Goal: Communication & Community: Participate in discussion

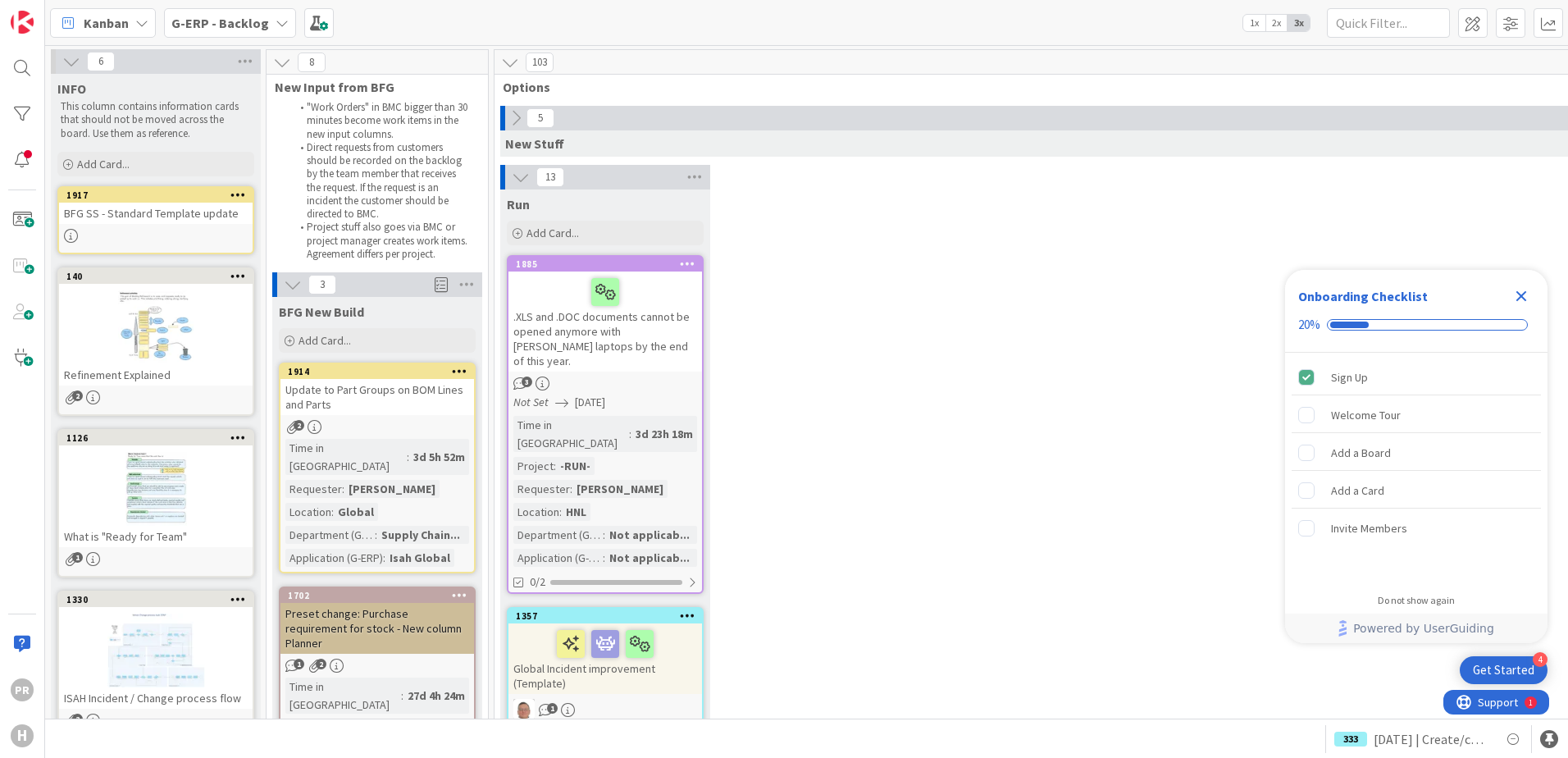
click at [228, 28] on b "G-ERP - Backlog" at bounding box center [219, 23] width 98 height 17
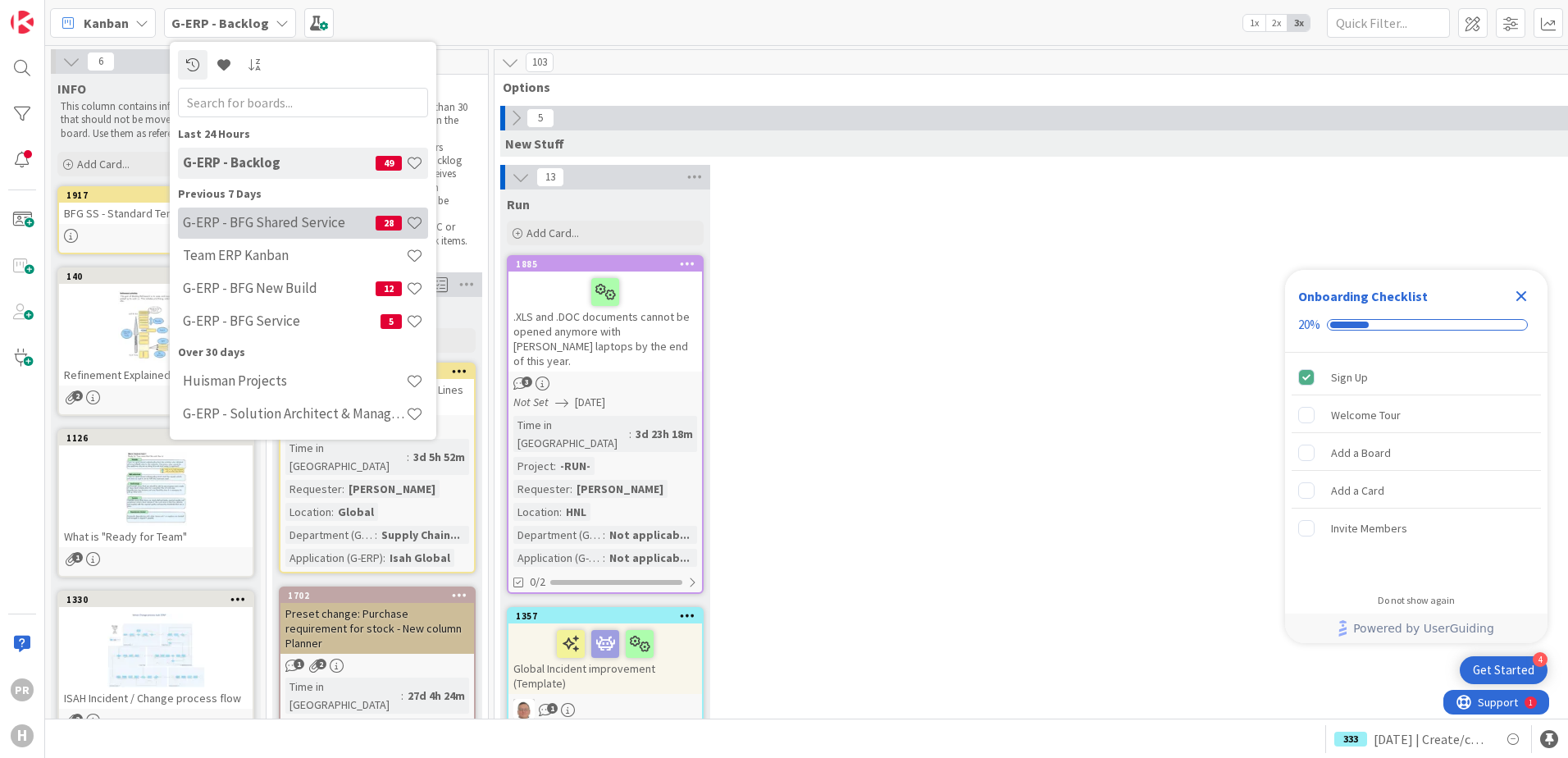
click at [277, 232] on div "G-ERP - BFG Shared Service 28" at bounding box center [303, 223] width 250 height 32
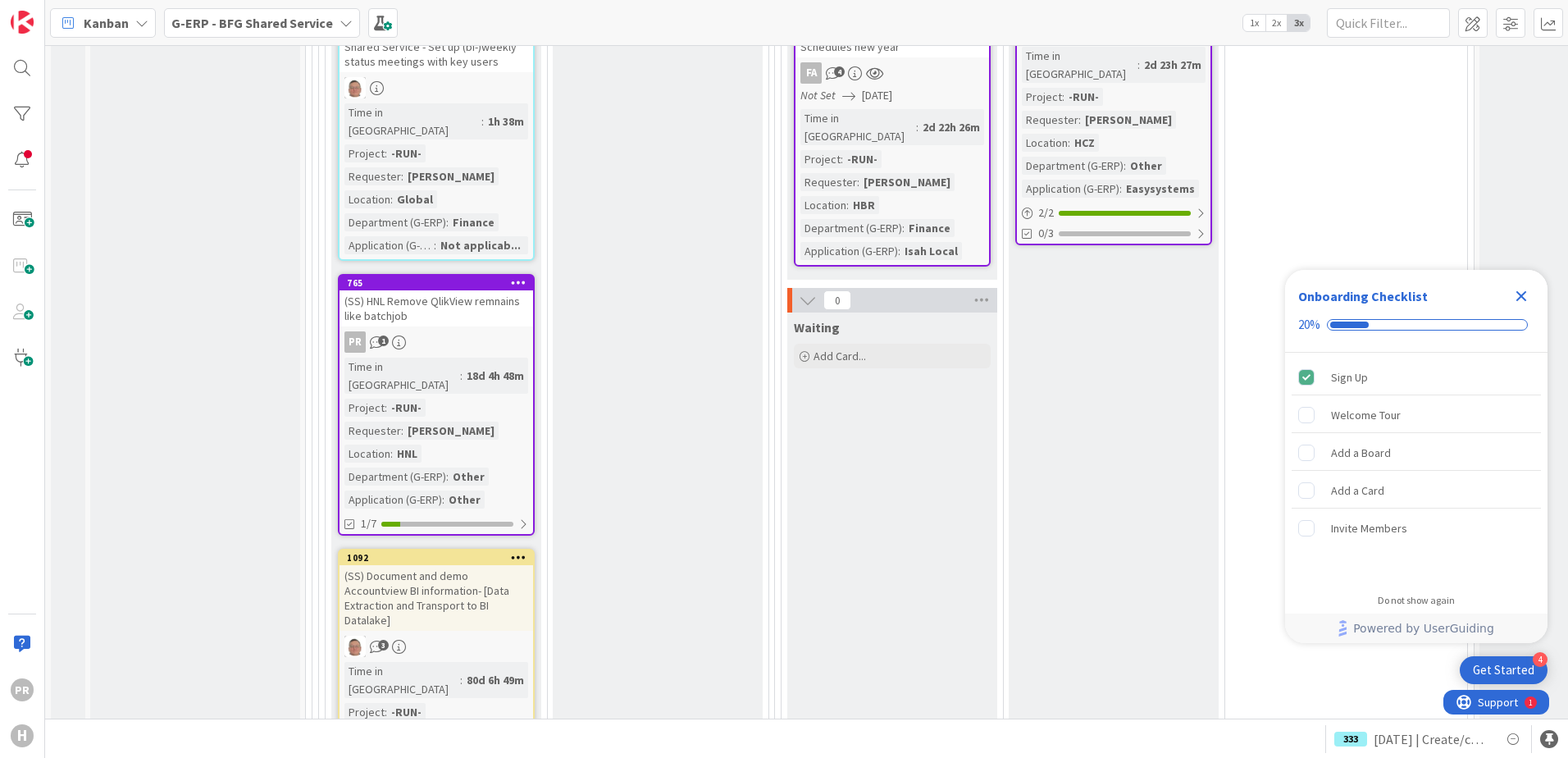
scroll to position [2132, 0]
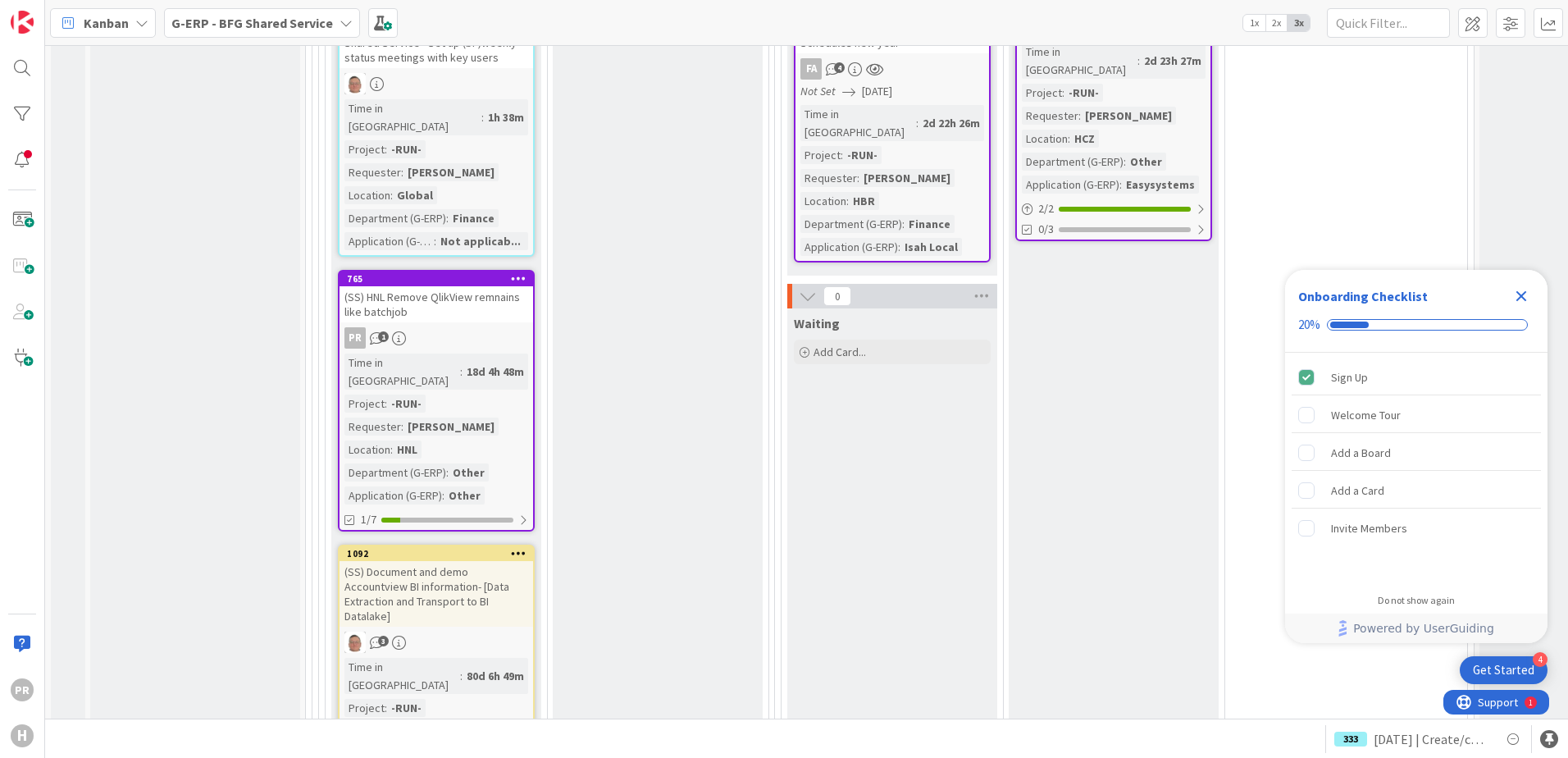
click at [468, 286] on div "(SS) HNL Remove QlikView remnains like batchjob" at bounding box center [436, 304] width 193 height 36
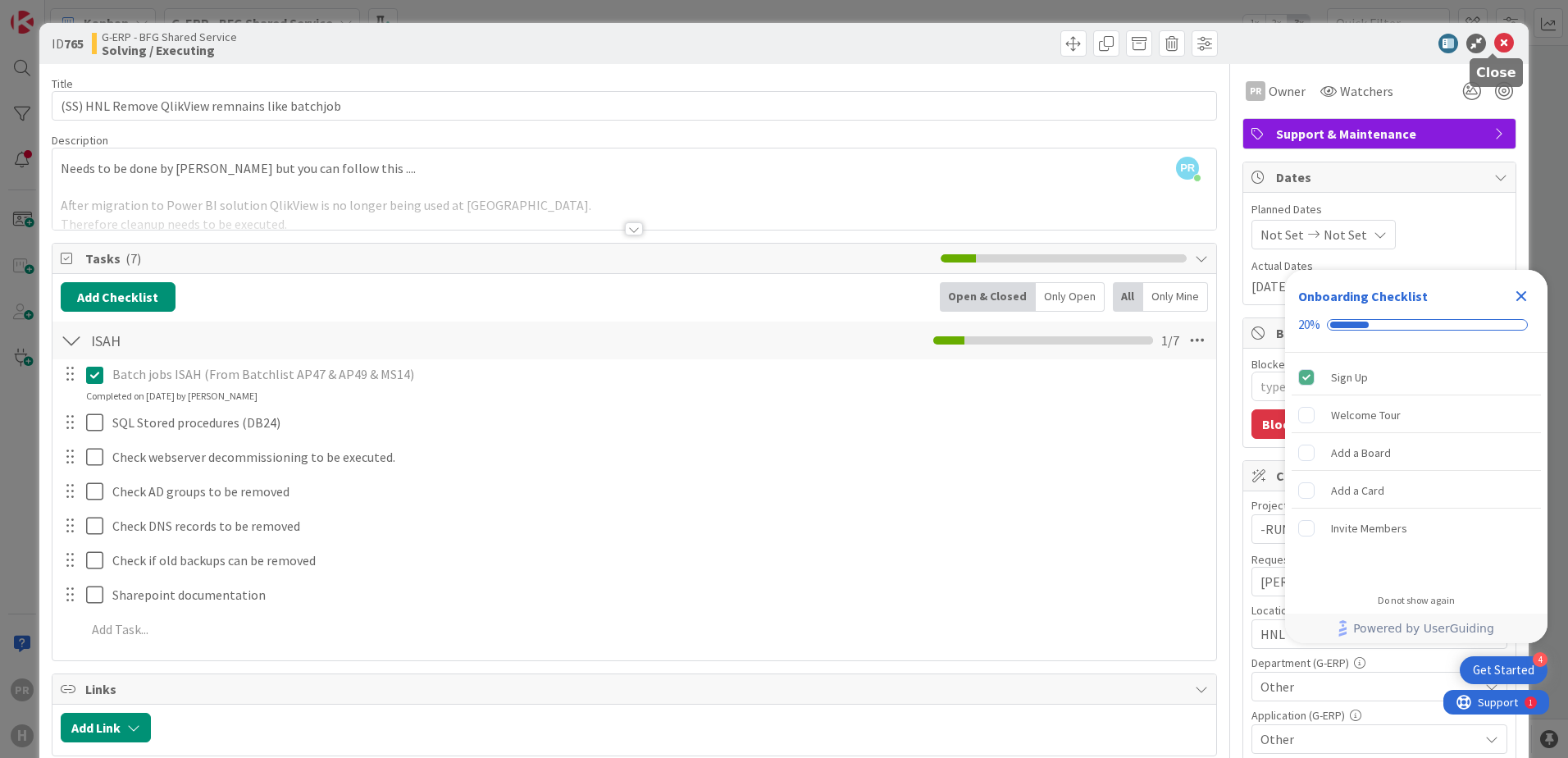
click at [1494, 45] on icon at bounding box center [1503, 43] width 20 height 20
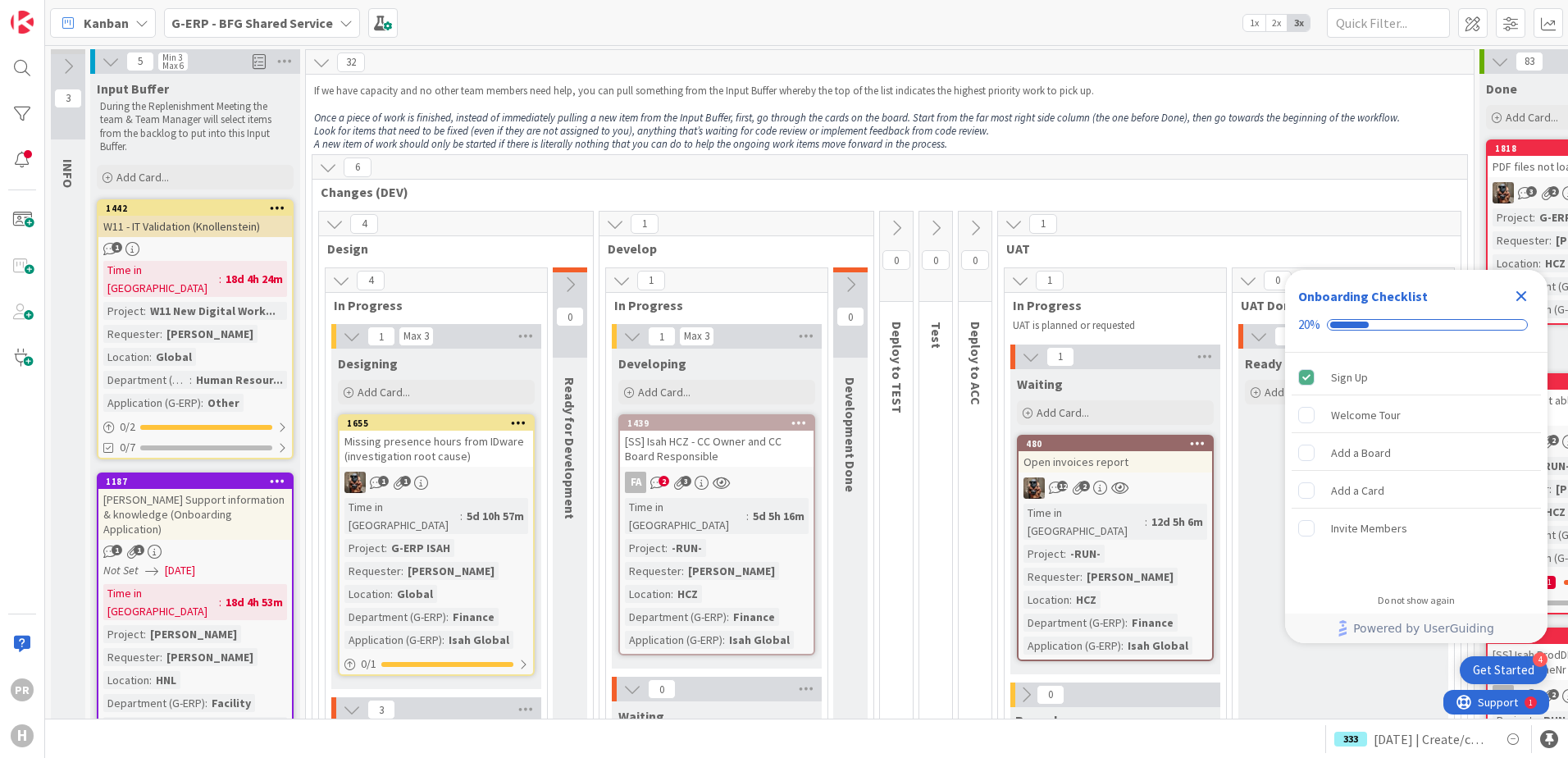
click at [253, 23] on b "G-ERP - BFG Shared Service" at bounding box center [252, 23] width 162 height 17
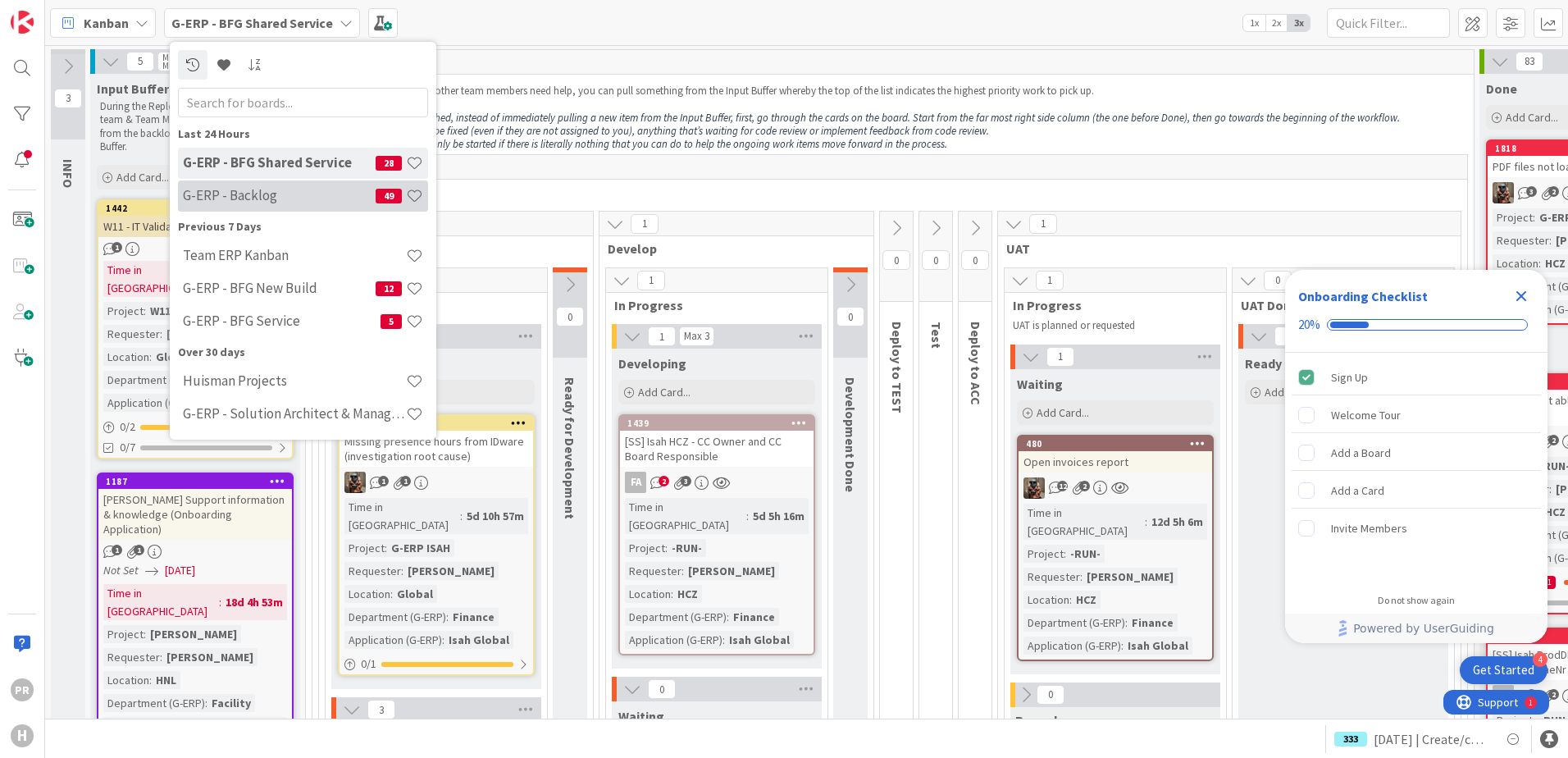
click at [258, 193] on h4 "G-ERP - Backlog" at bounding box center [279, 195] width 192 height 17
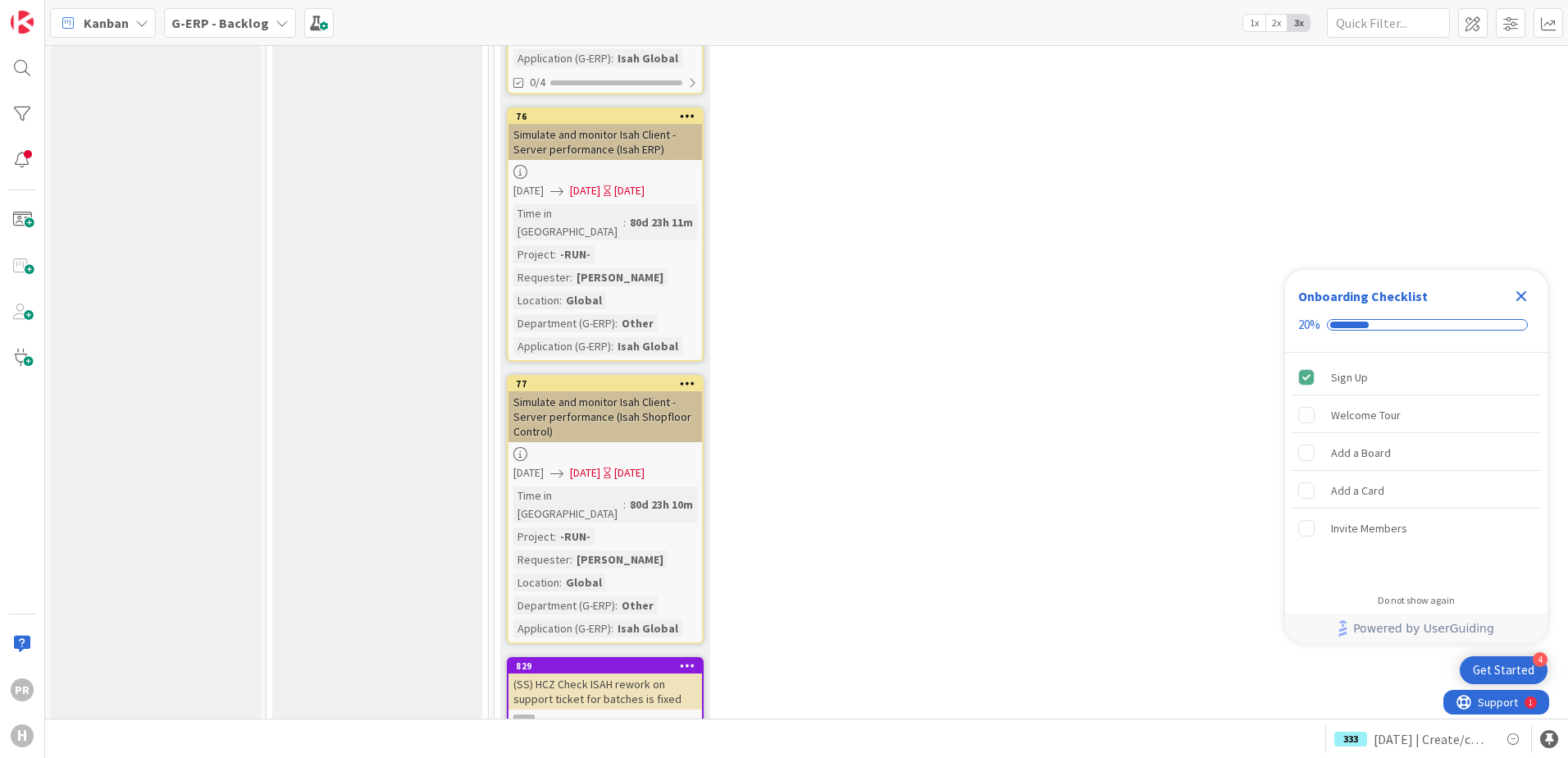
scroll to position [2952, 0]
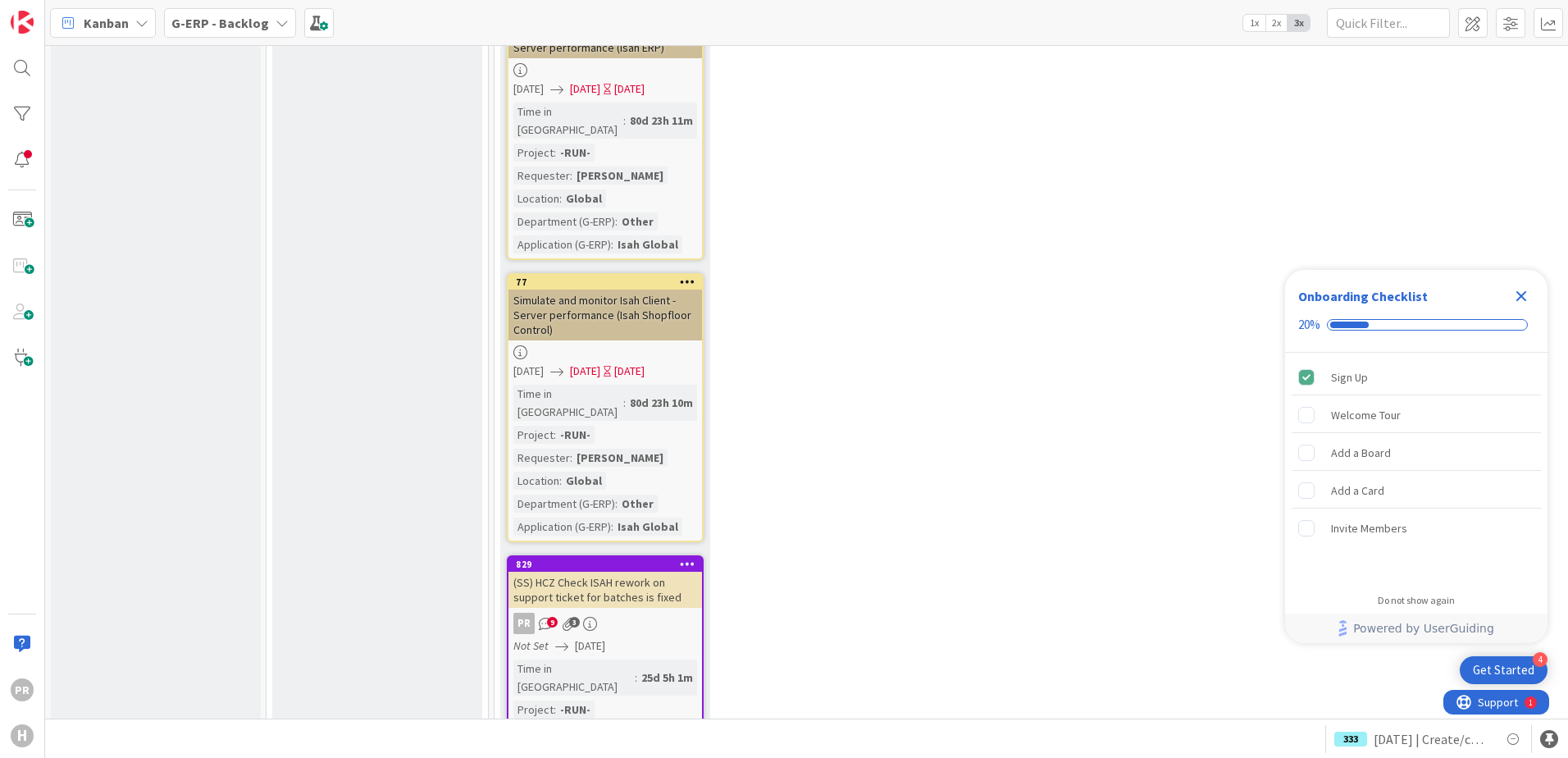
click at [654, 555] on link "829 (SS) HCZ Check ISAH rework on support ticket for batches is fixed PR 9 3 No…" at bounding box center [605, 697] width 197 height 282
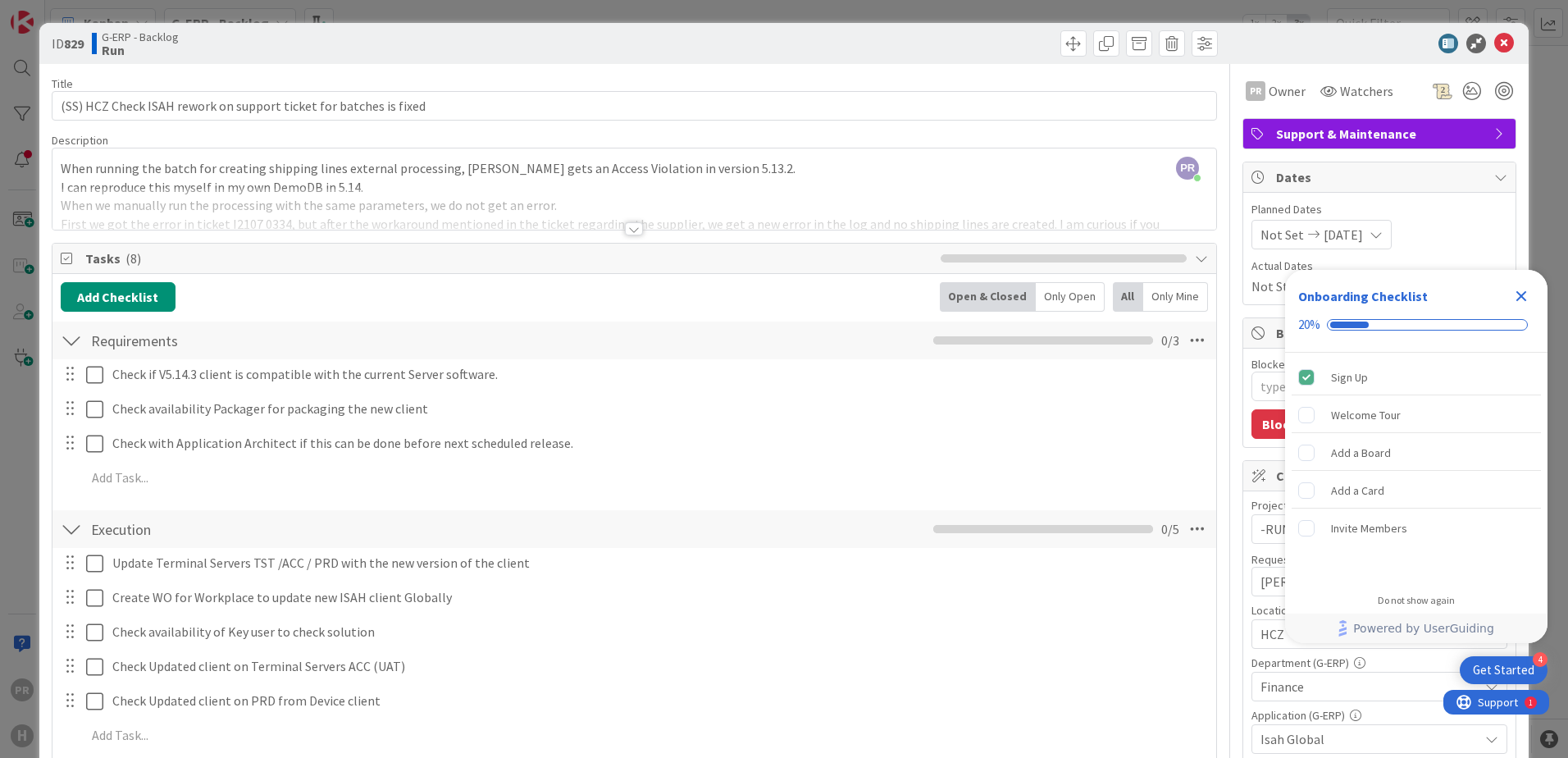
click at [625, 232] on div at bounding box center [634, 229] width 18 height 13
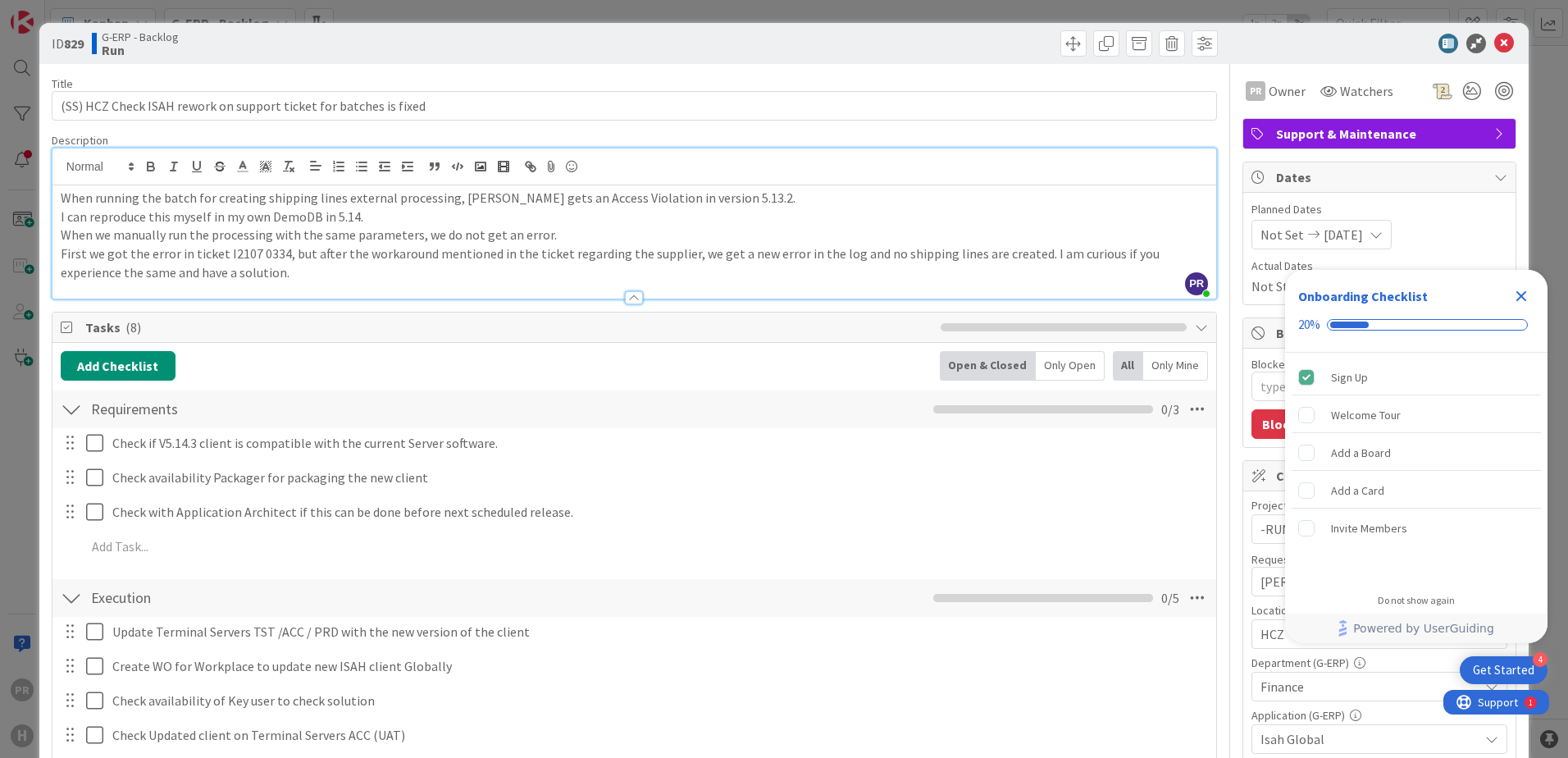
click at [1523, 298] on icon "Close Checklist" at bounding box center [1521, 295] width 10 height 10
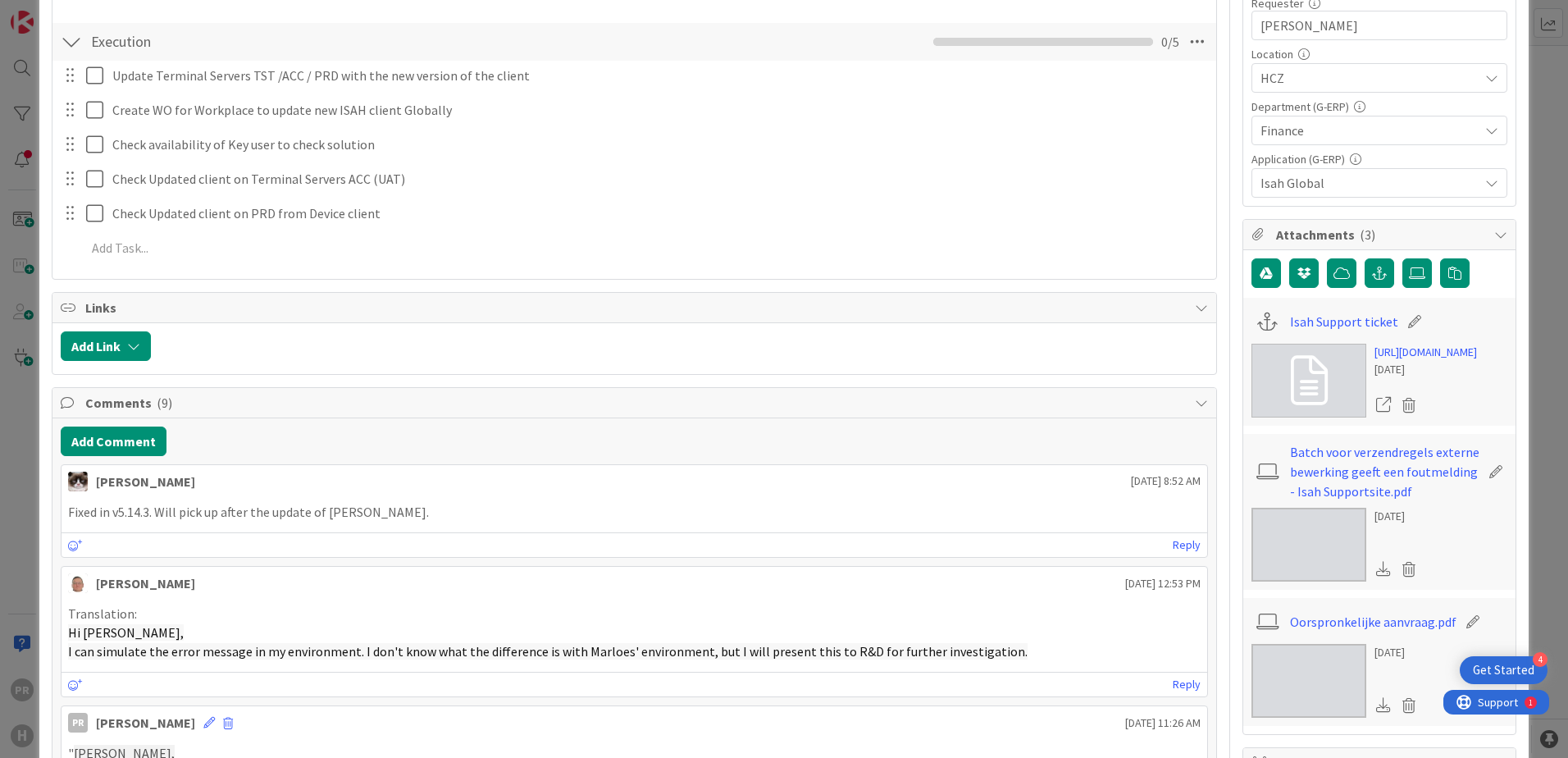
scroll to position [574, 0]
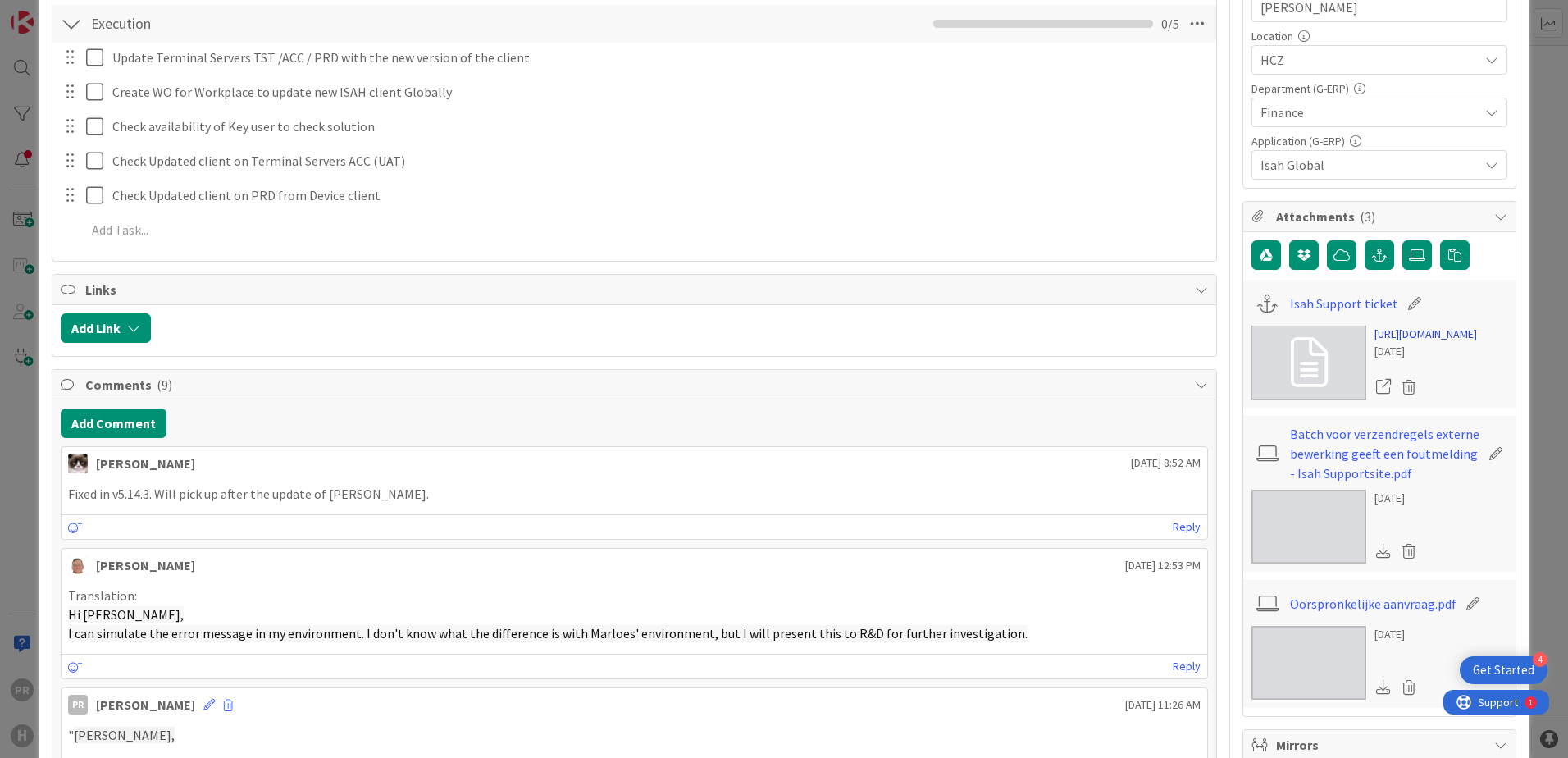
click at [1389, 343] on link "[URL][DOMAIN_NAME]" at bounding box center [1425, 333] width 102 height 18
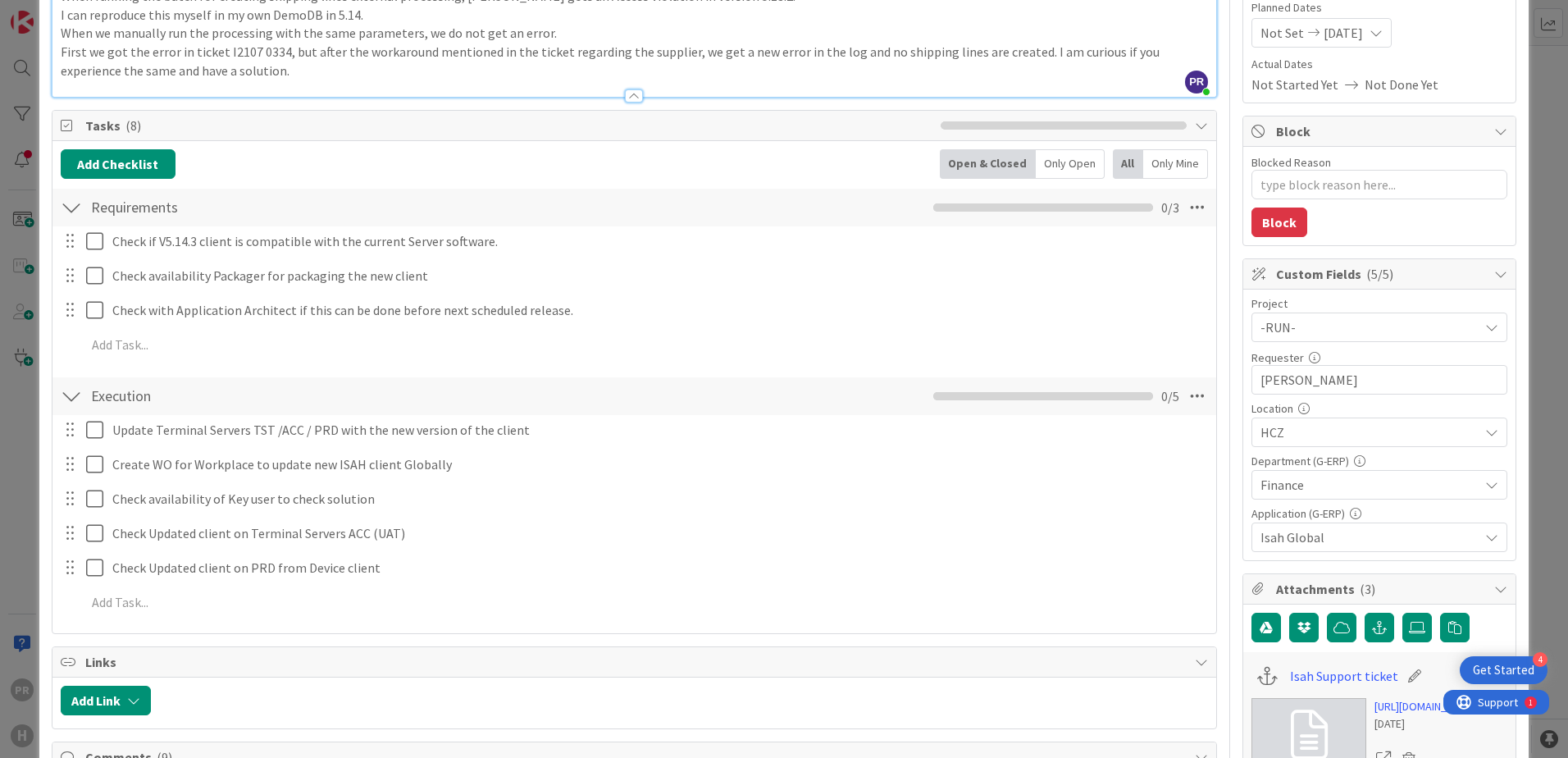
scroll to position [0, 0]
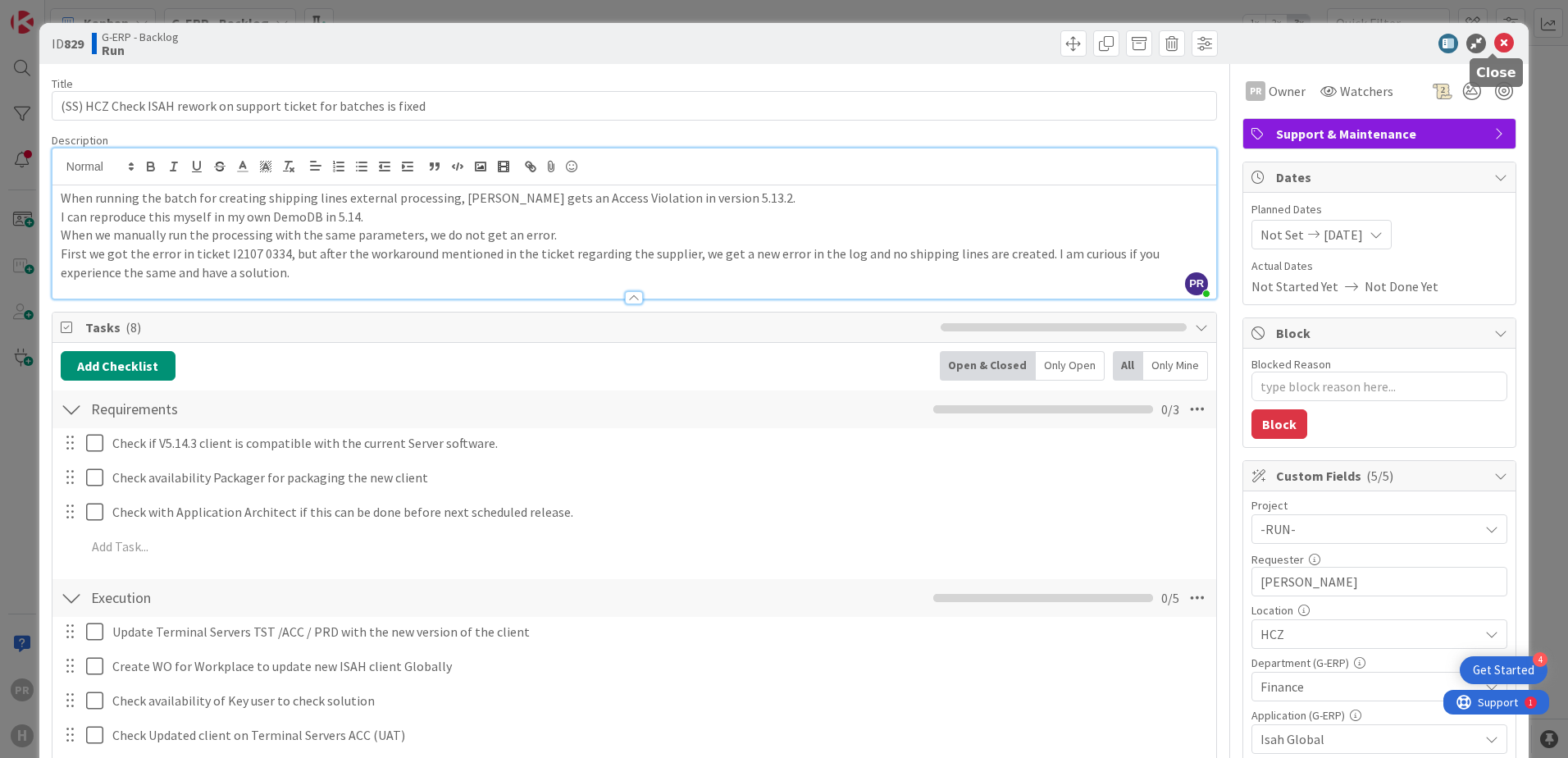
click at [1496, 37] on icon at bounding box center [1503, 43] width 20 height 20
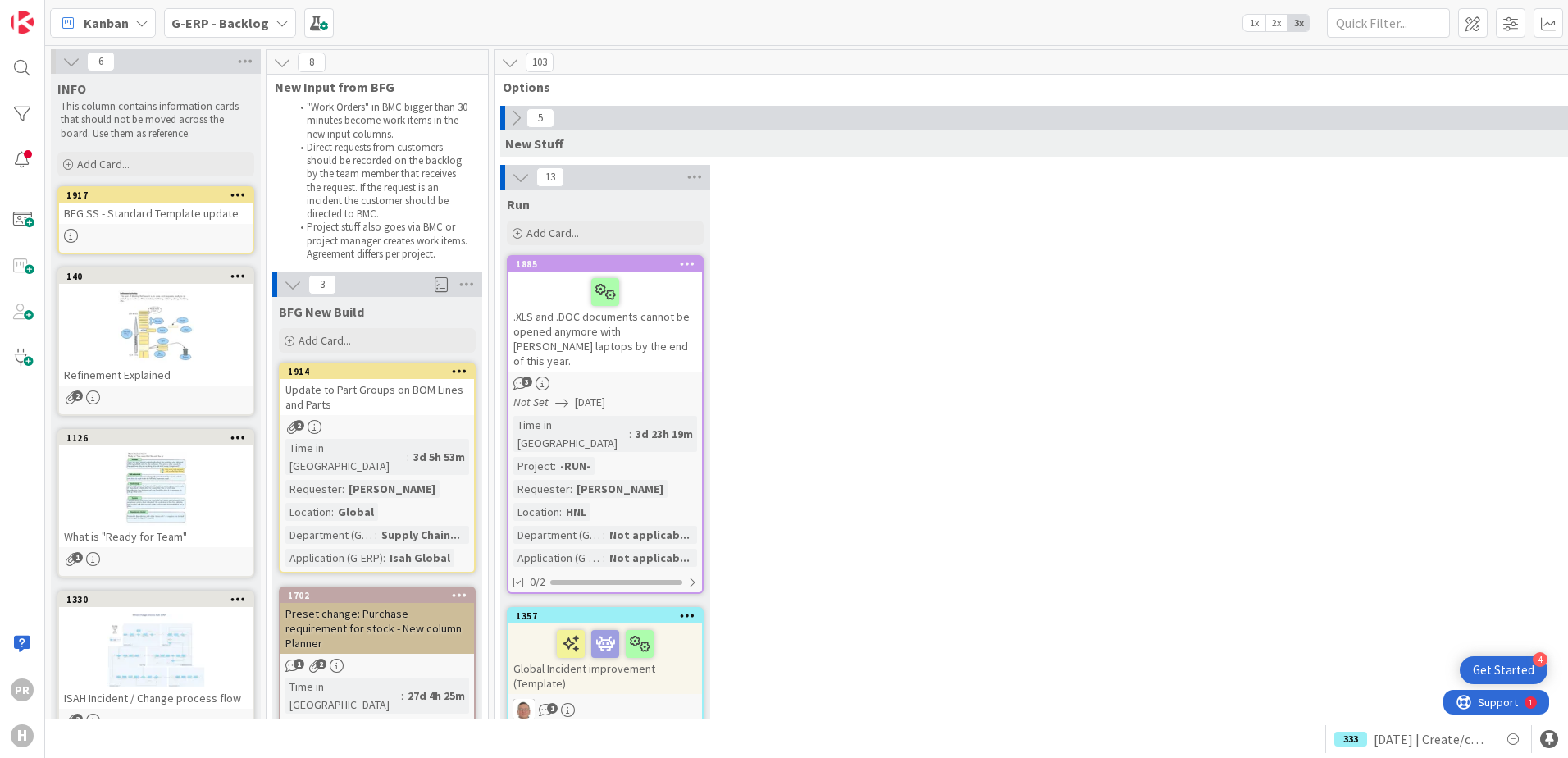
click at [247, 22] on b "G-ERP - Backlog" at bounding box center [219, 23] width 98 height 17
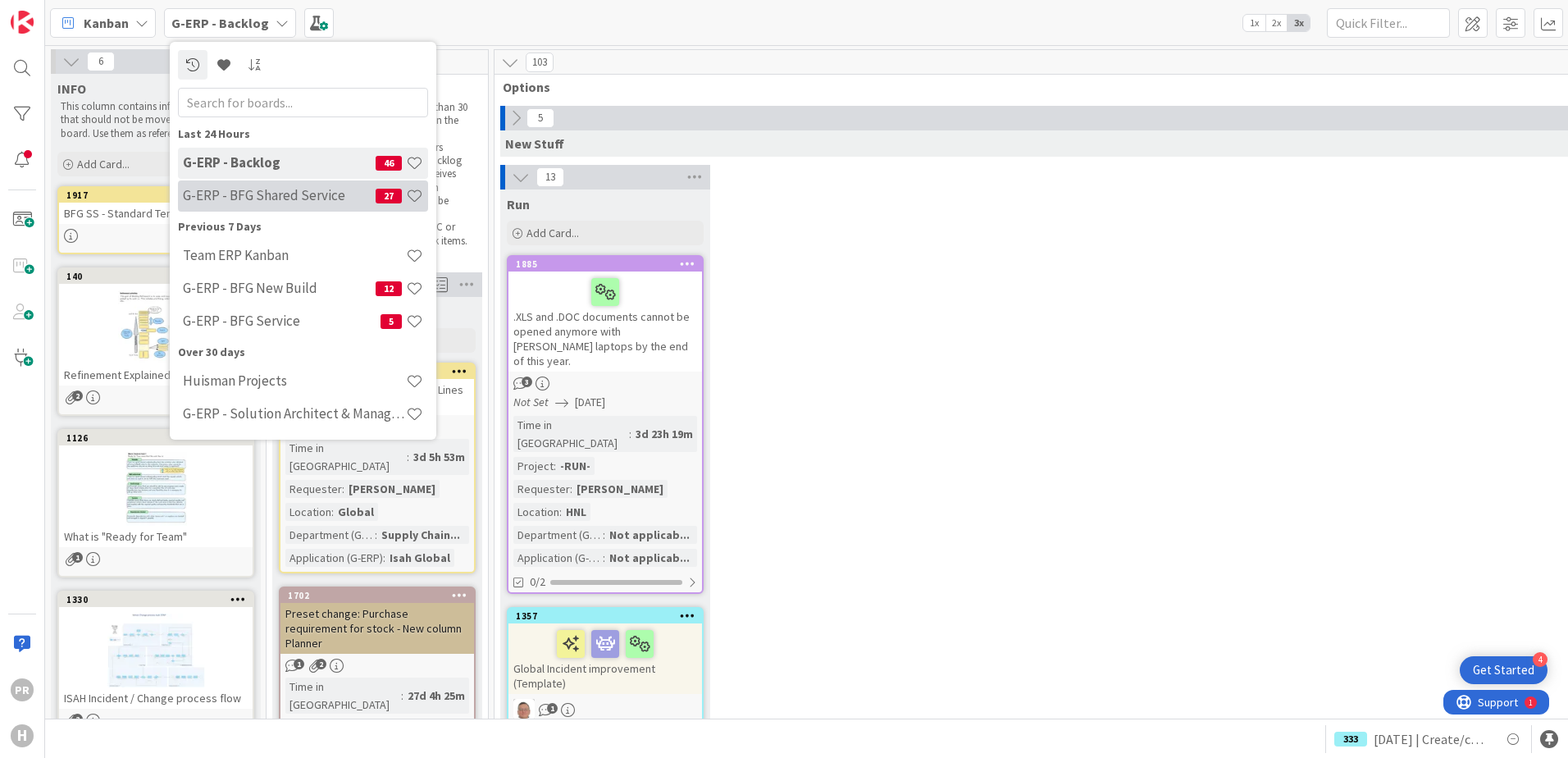
click at [277, 203] on h4 "G-ERP - BFG Shared Service" at bounding box center [279, 195] width 192 height 17
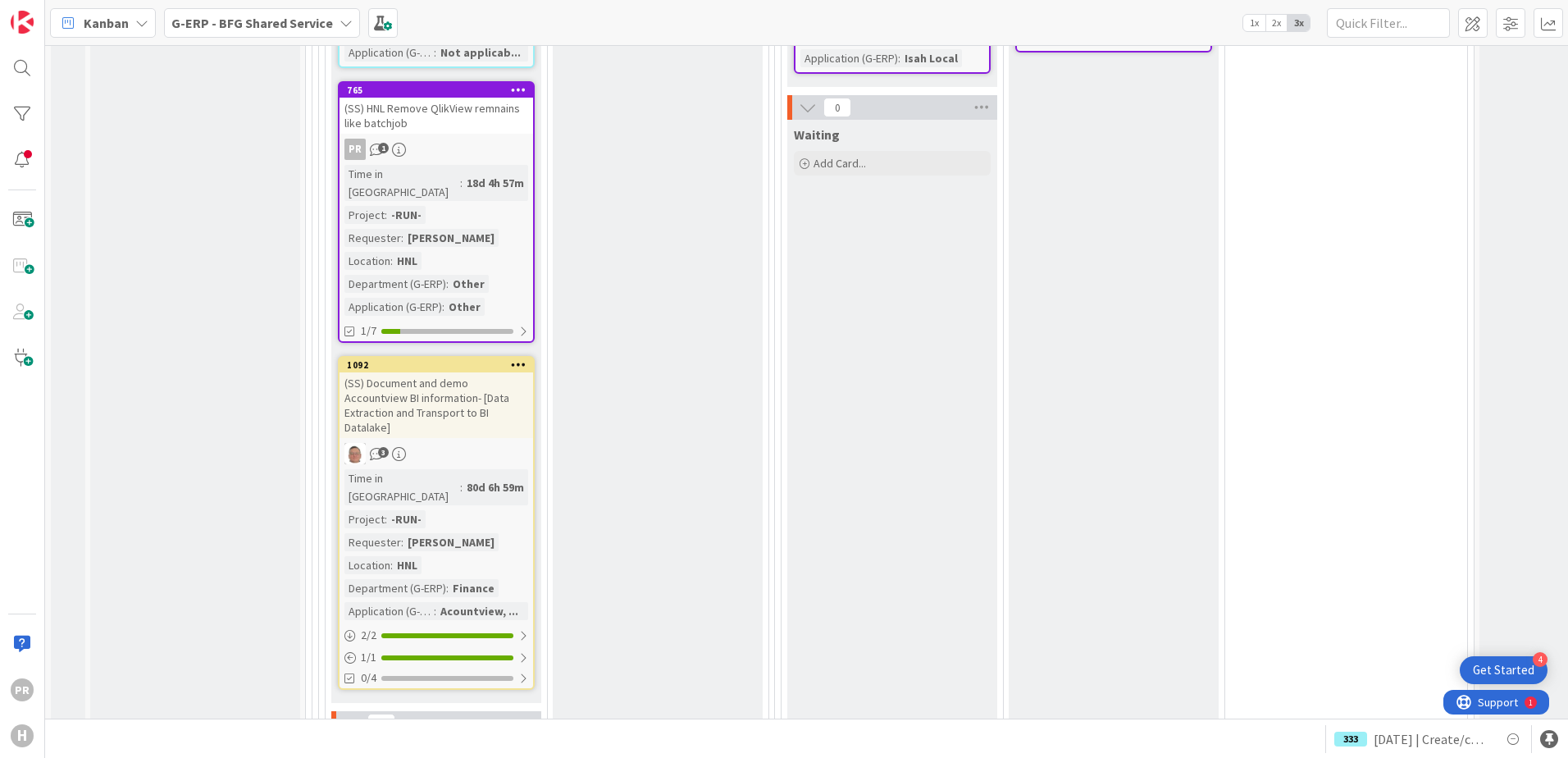
scroll to position [2132, 0]
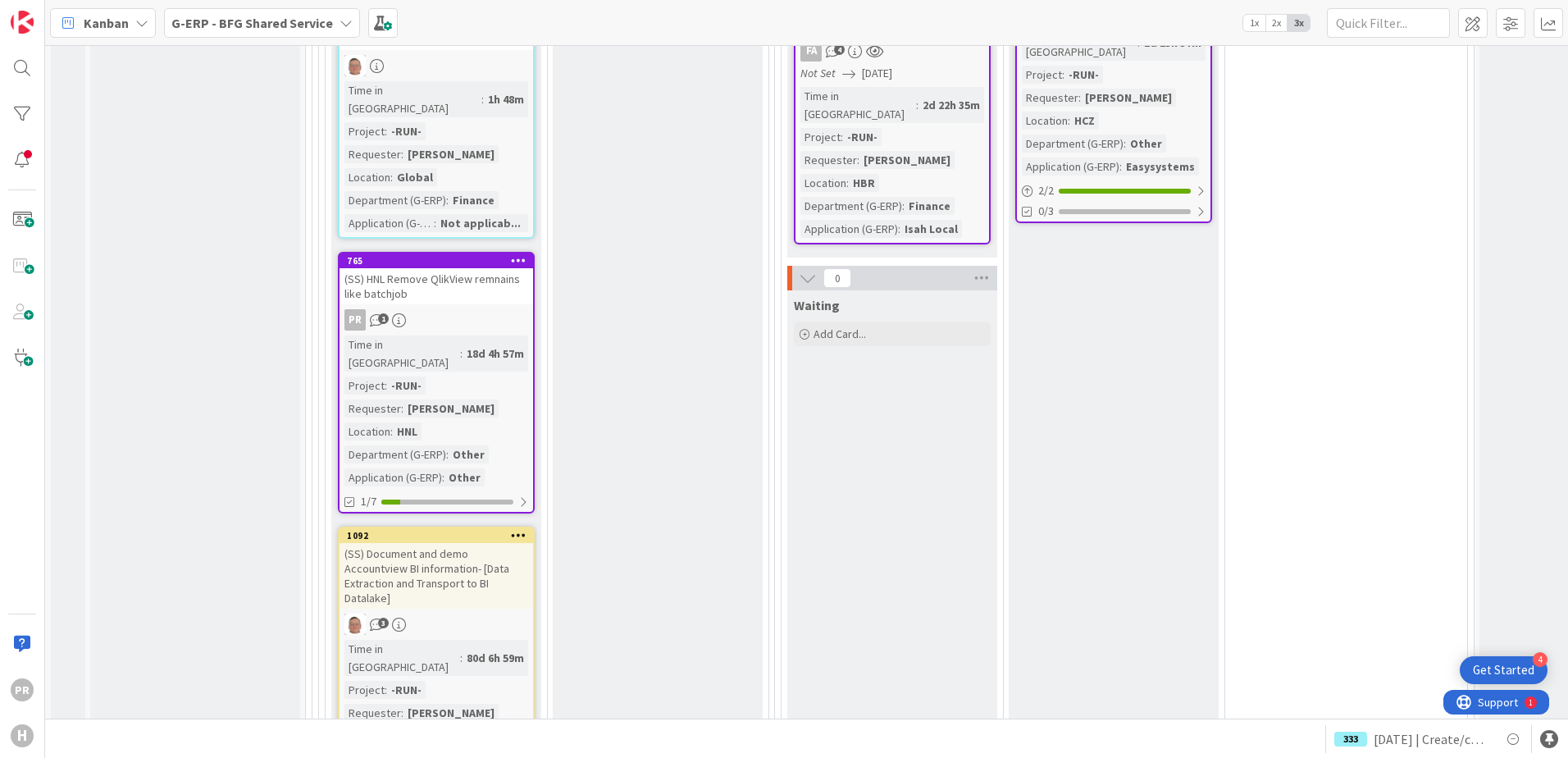
click at [461, 268] on div "(SS) HNL Remove QlikView remnains like batchjob" at bounding box center [436, 286] width 193 height 36
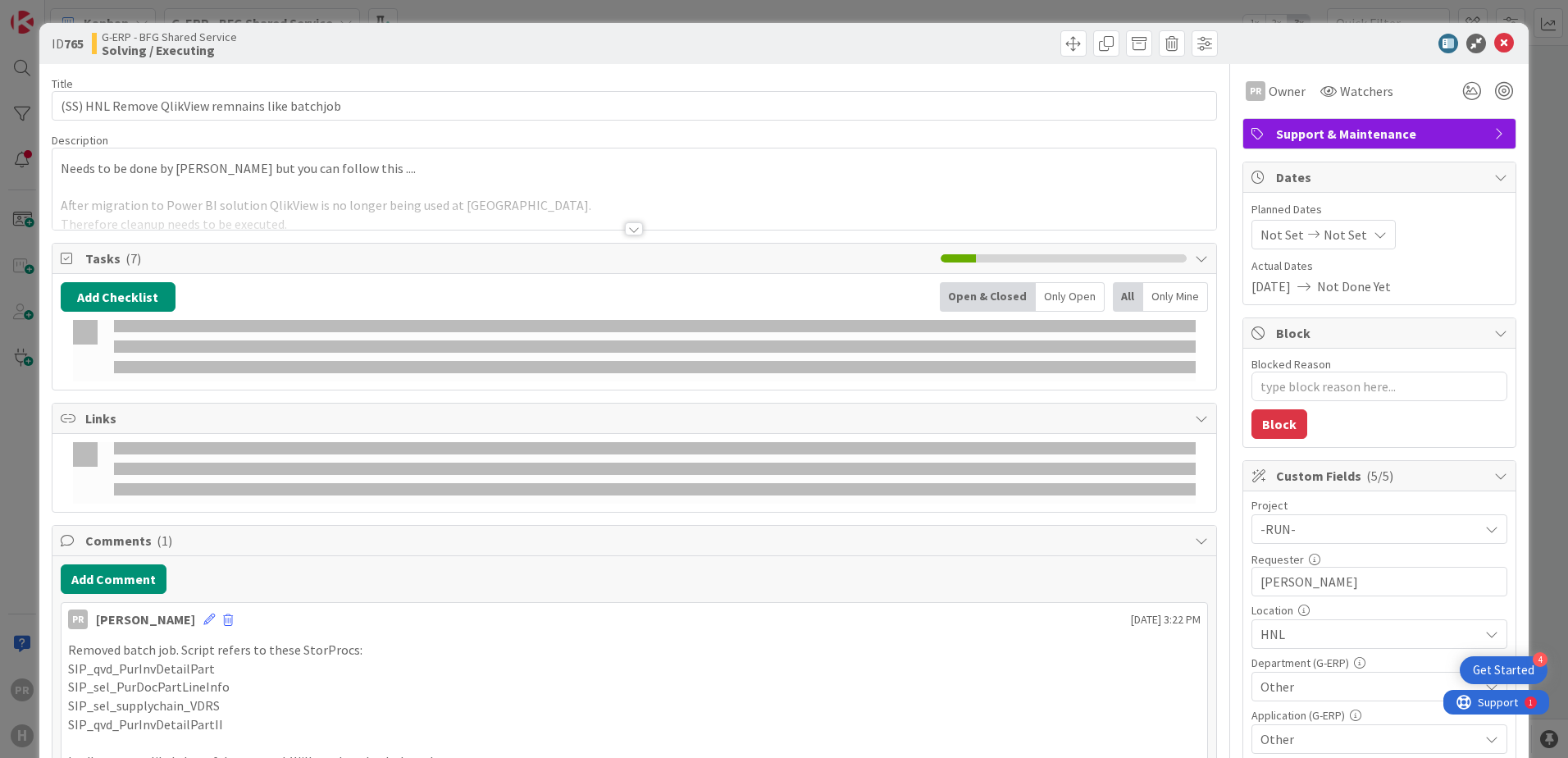
type textarea "x"
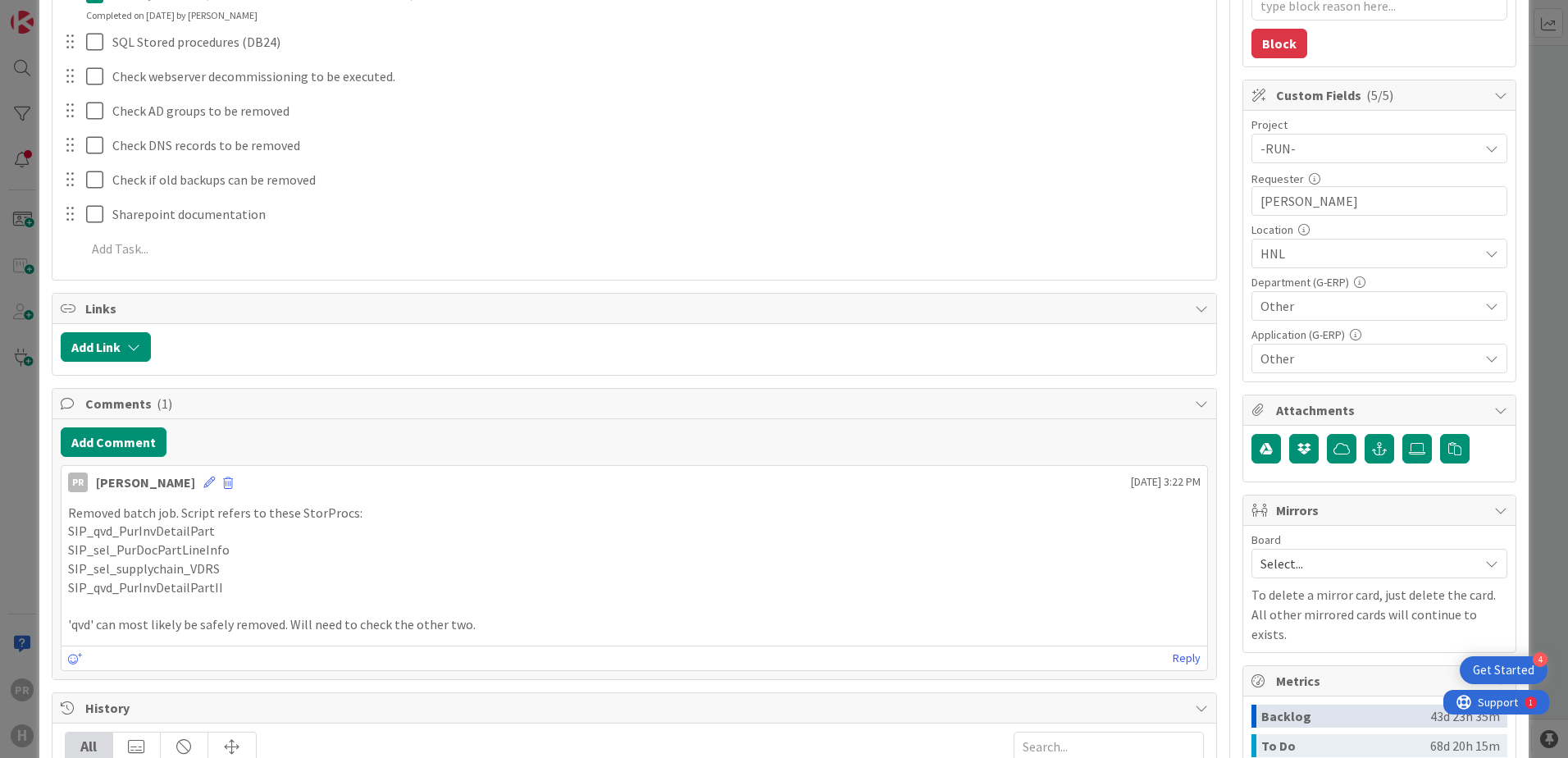
scroll to position [410, 0]
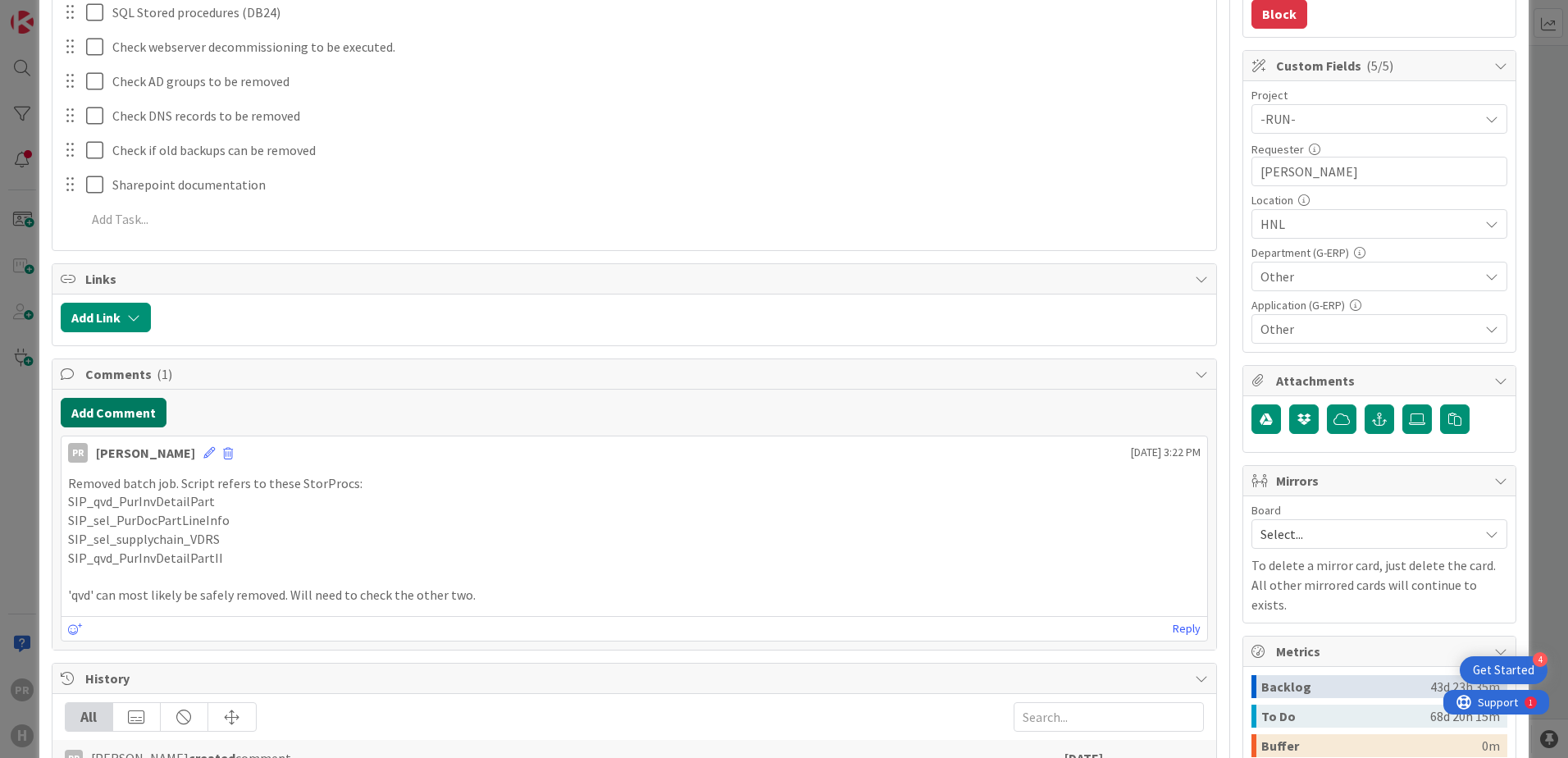
click at [149, 410] on button "Add Comment" at bounding box center [113, 412] width 106 height 30
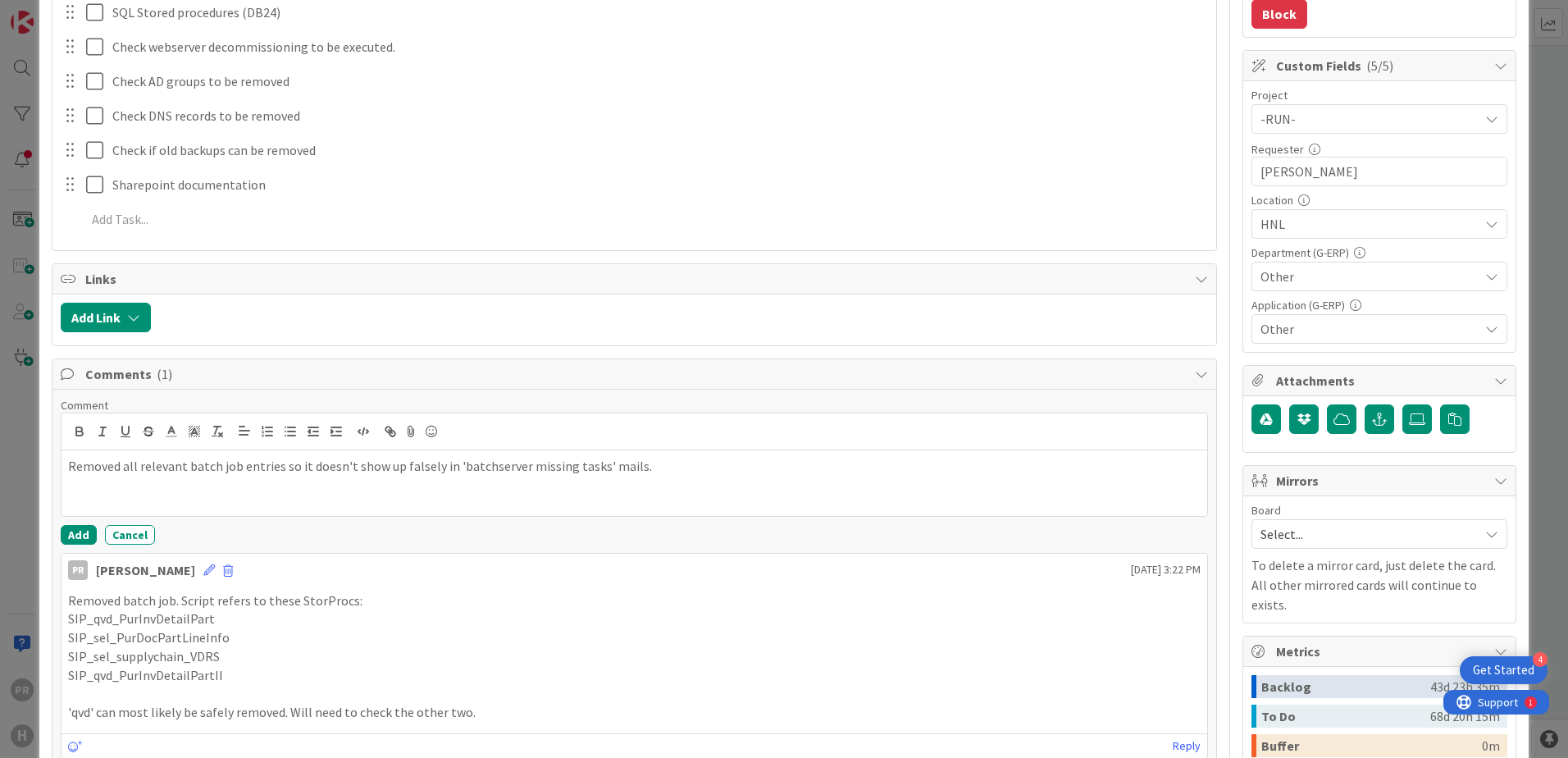
click at [72, 522] on div "Comment Removed all relevant batch job entries so it doesn't show up falsely in…" at bounding box center [634, 471] width 1147 height 147
click at [75, 530] on button "Add" at bounding box center [78, 534] width 36 height 20
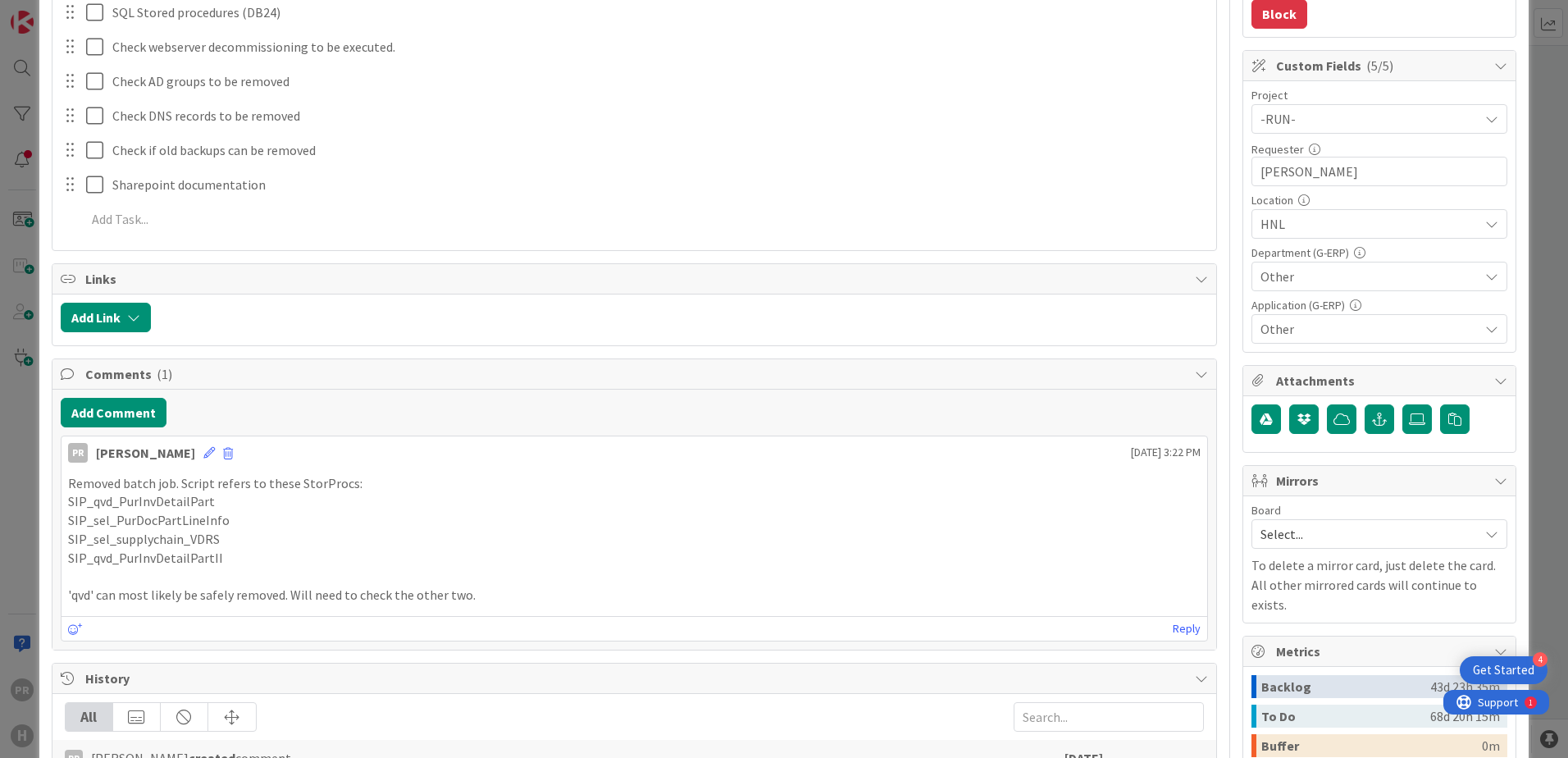
type textarea "x"
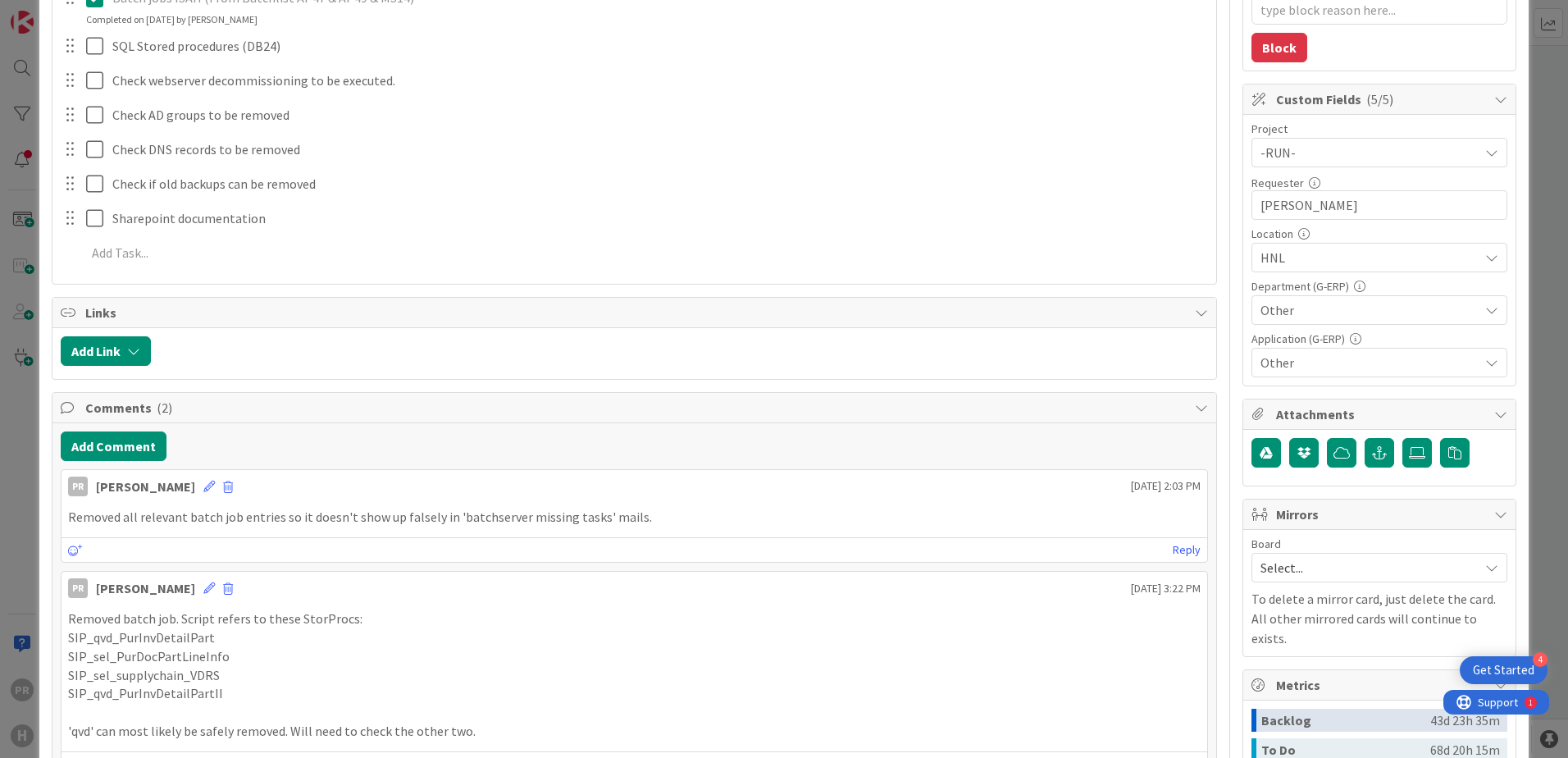
scroll to position [574, 0]
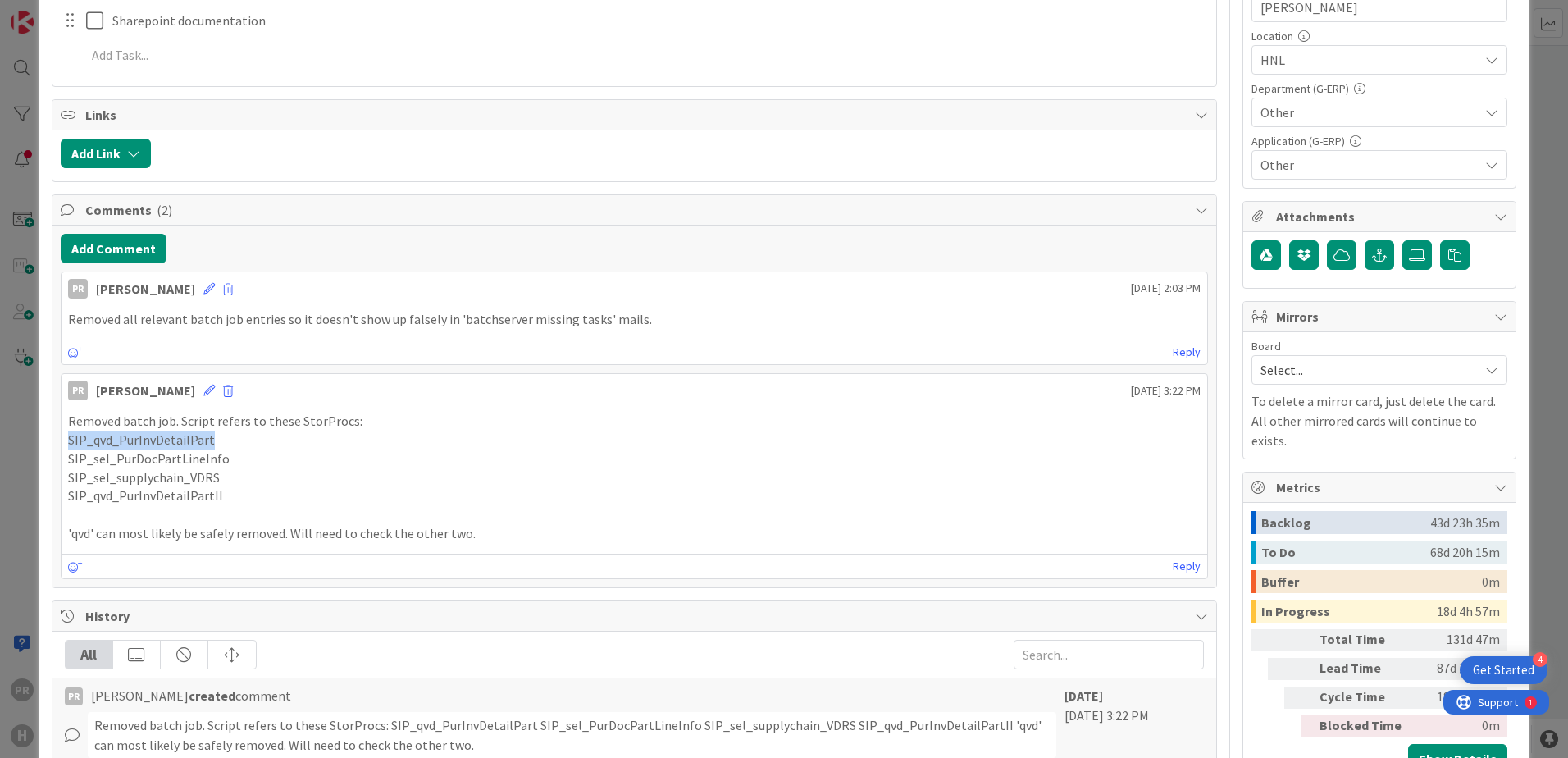
drag, startPoint x: 69, startPoint y: 438, endPoint x: 208, endPoint y: 444, distance: 139.1
click at [208, 444] on p "SIP_qvd_PurInvDetailPart" at bounding box center [634, 439] width 1132 height 19
copy p "SIP_qvd_PurInvDetailPart"
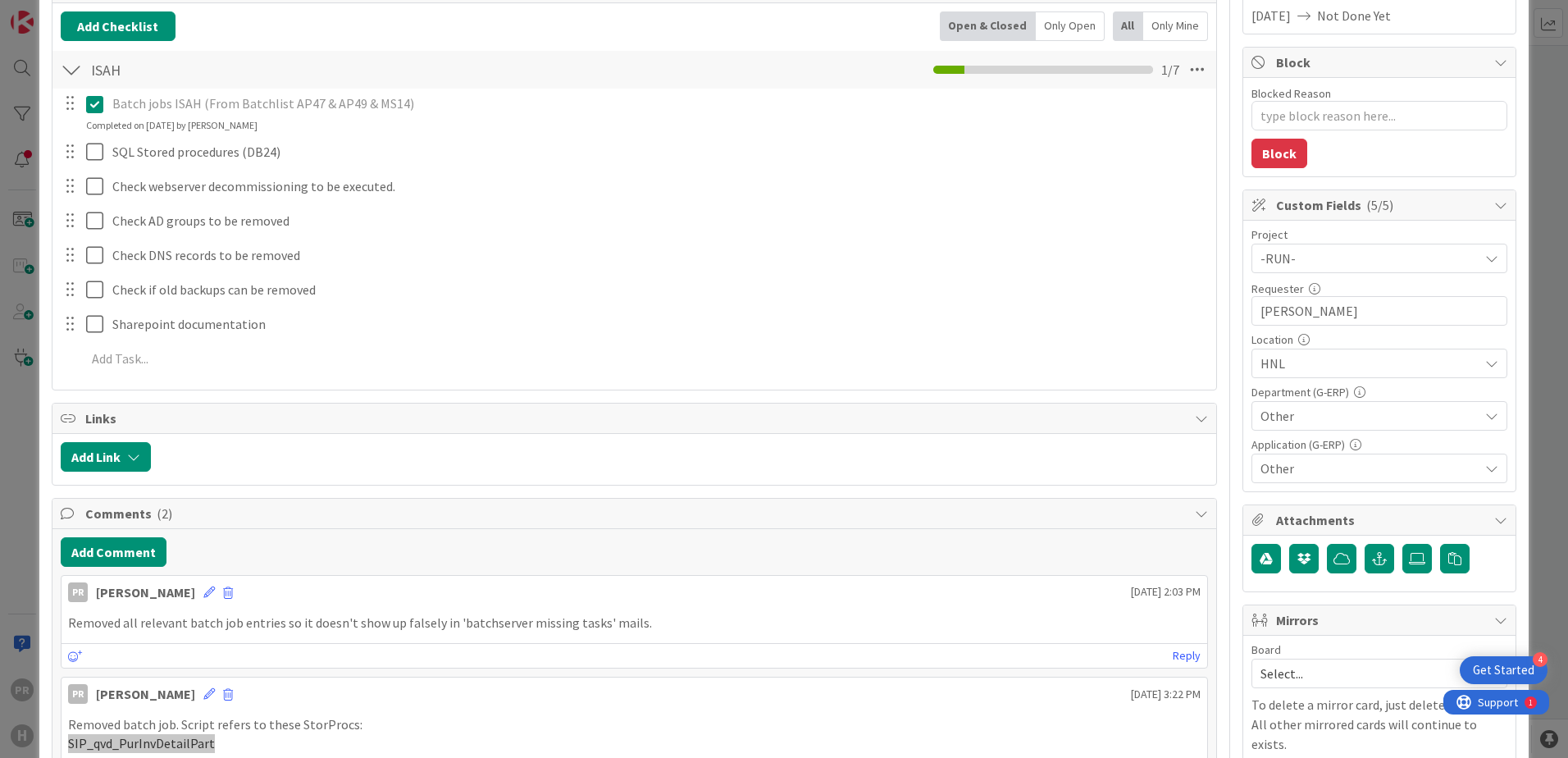
scroll to position [410, 0]
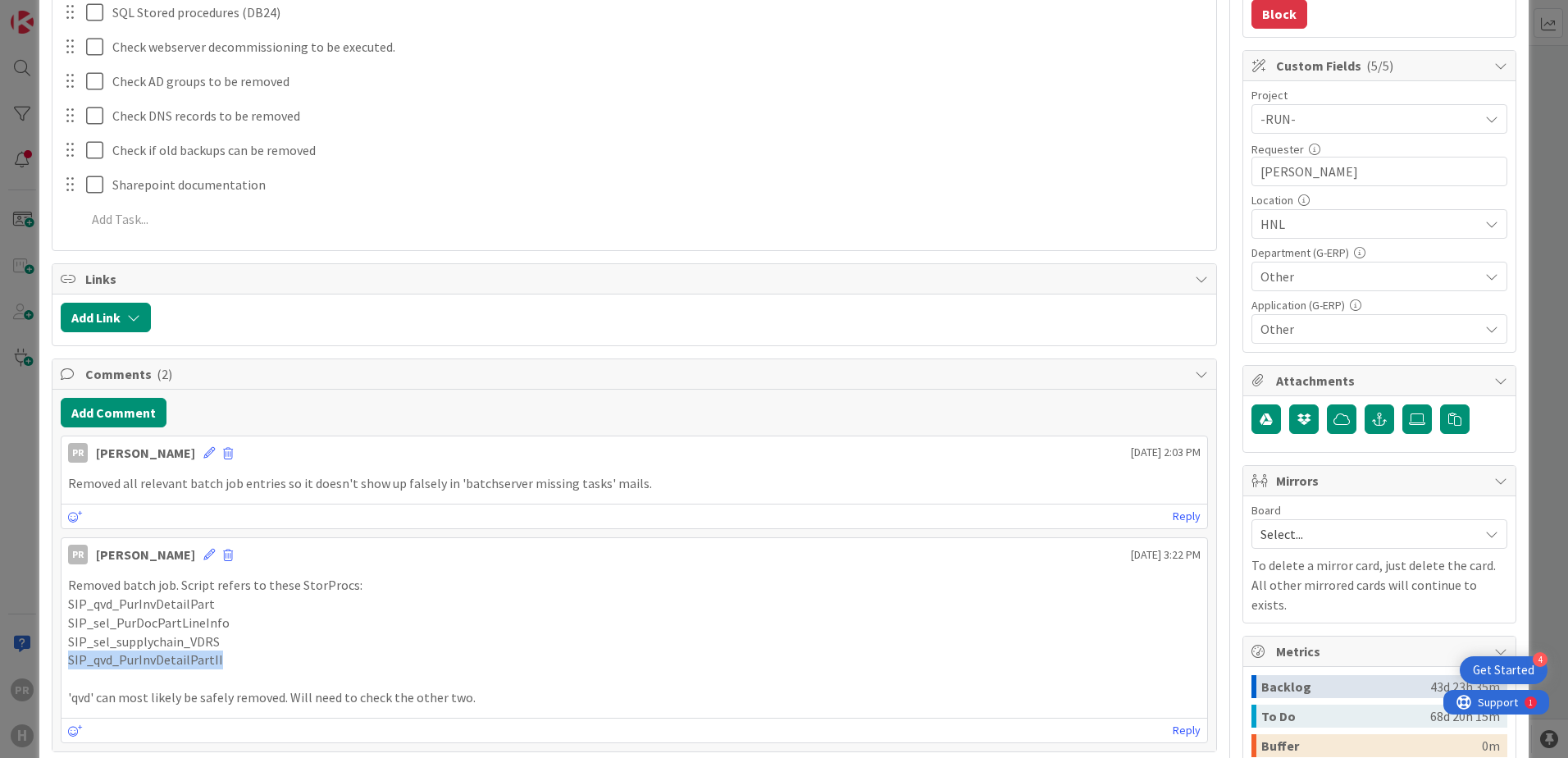
drag, startPoint x: 217, startPoint y: 665, endPoint x: 62, endPoint y: 665, distance: 155.0
click at [62, 665] on div "Removed batch job. Script refers to these StorProcs: SIP_qvd_PurInvDetailPart S…" at bounding box center [634, 641] width 1145 height 143
copy p "SIP_qvd_PurInvDetailPartII"
drag, startPoint x: 224, startPoint y: 626, endPoint x: 70, endPoint y: 624, distance: 154.0
click at [70, 624] on p "SIP_sel_PurDocPartLineInfo" at bounding box center [634, 622] width 1132 height 19
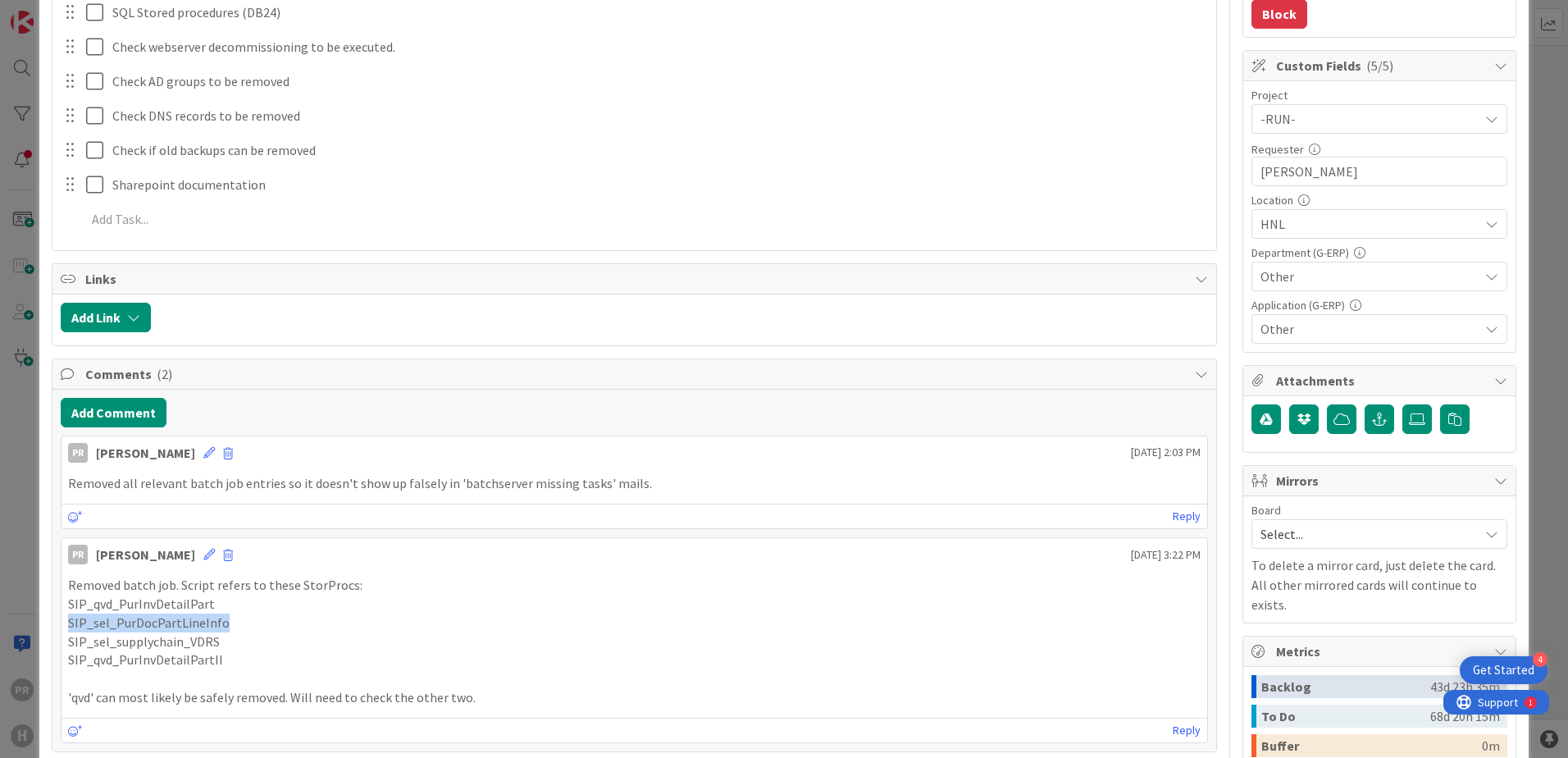
copy p "SIP_sel_PurDocPartLineInfo"
drag, startPoint x: 217, startPoint y: 643, endPoint x: 70, endPoint y: 645, distance: 147.0
click at [70, 645] on p "SIP_sel_supplychain_VDRS" at bounding box center [634, 642] width 1132 height 19
copy p "SIP_sel_supplychain_VDRS"
click at [136, 408] on button "Add Comment" at bounding box center [113, 412] width 106 height 30
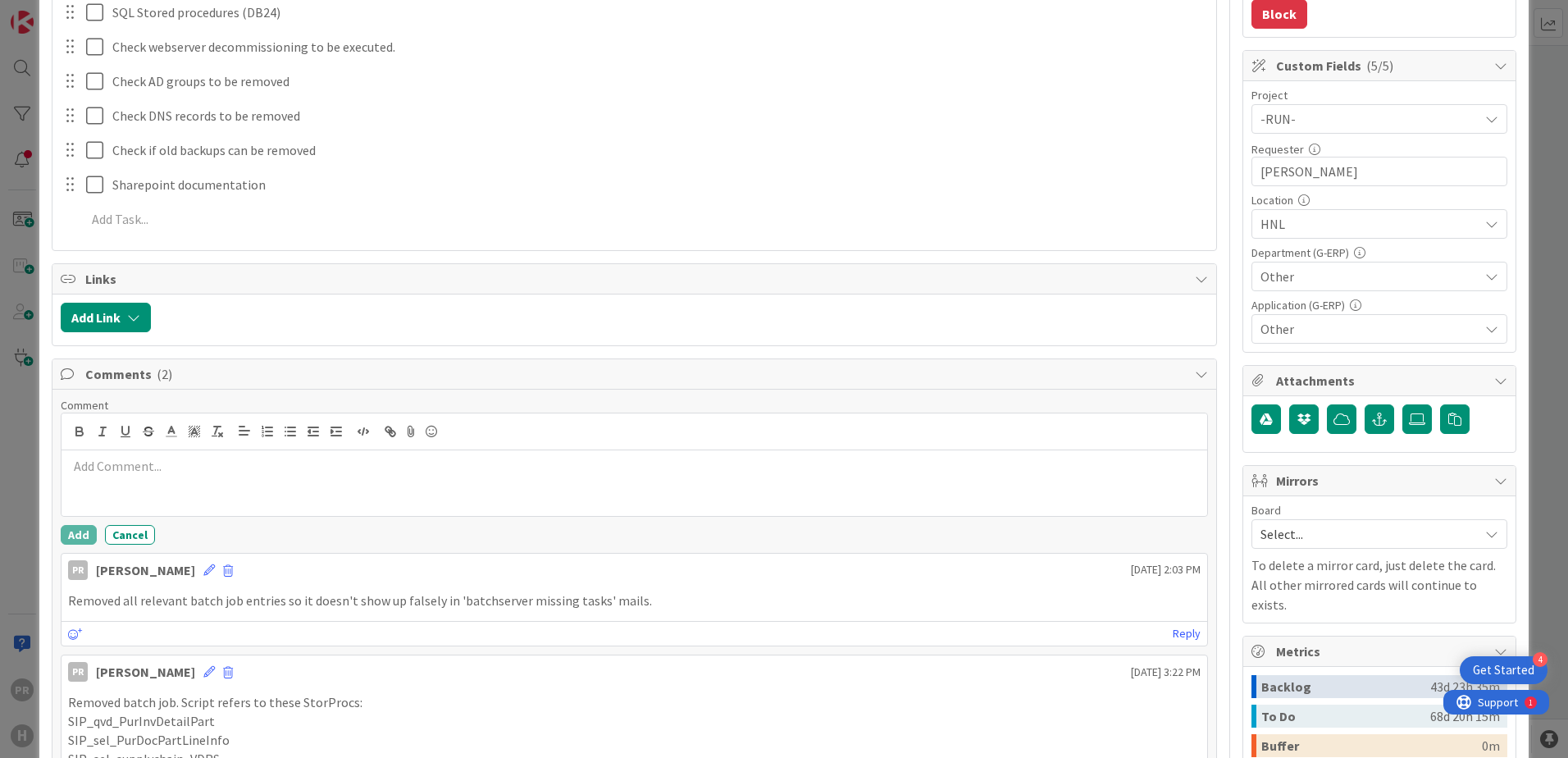
click at [172, 475] on p at bounding box center [634, 466] width 1132 height 19
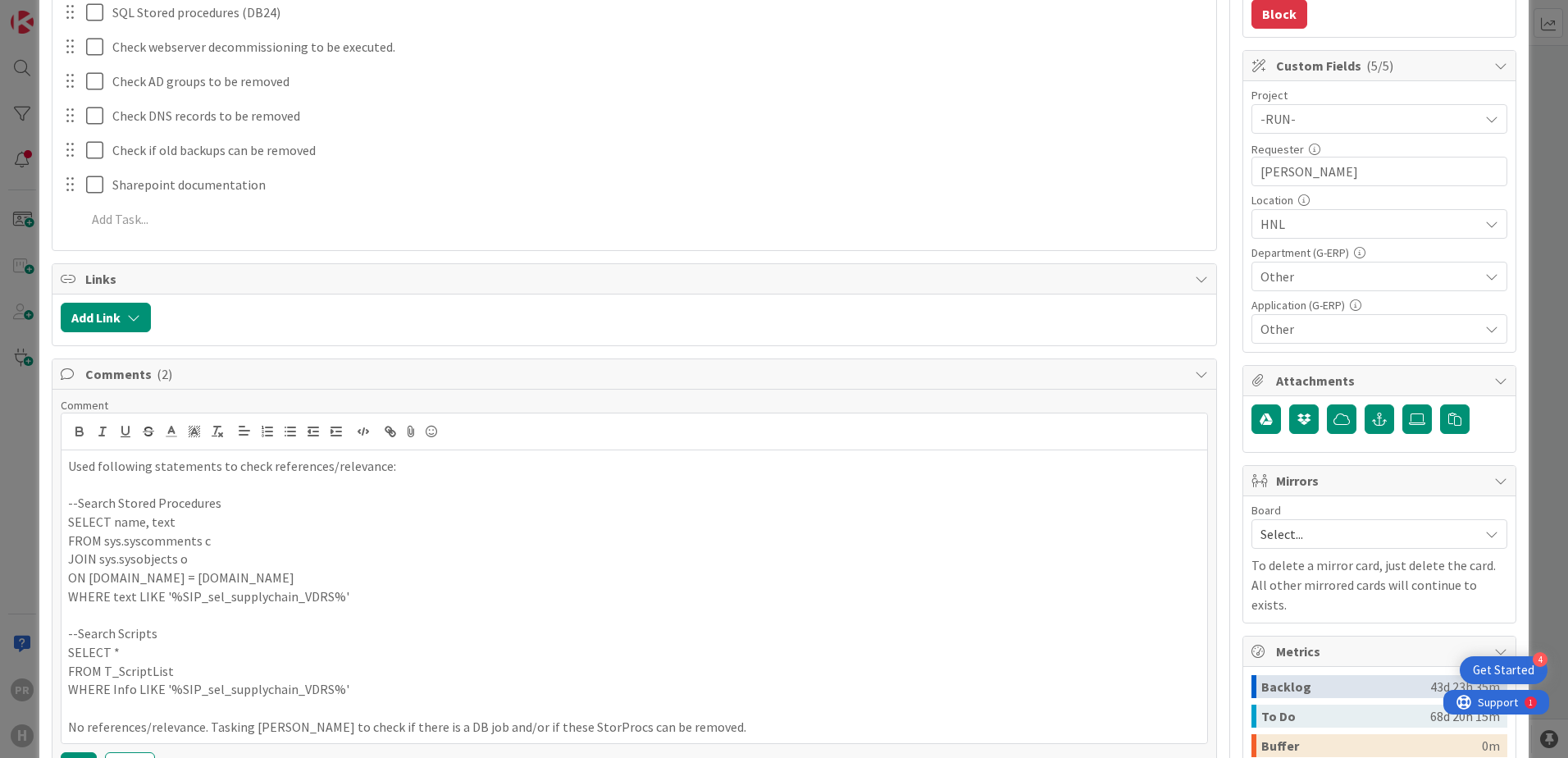
scroll to position [574, 0]
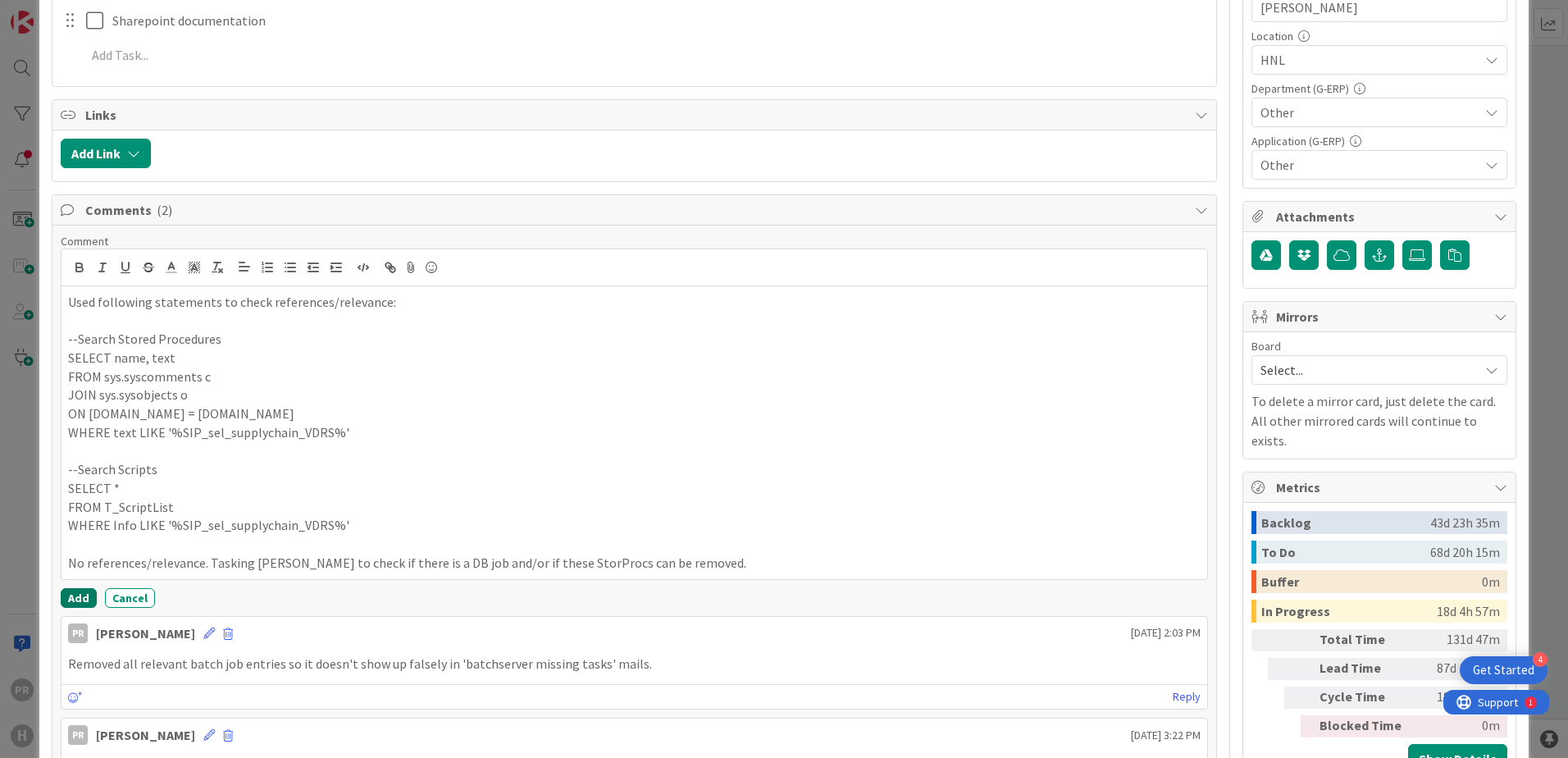
click at [80, 593] on button "Add" at bounding box center [78, 597] width 36 height 20
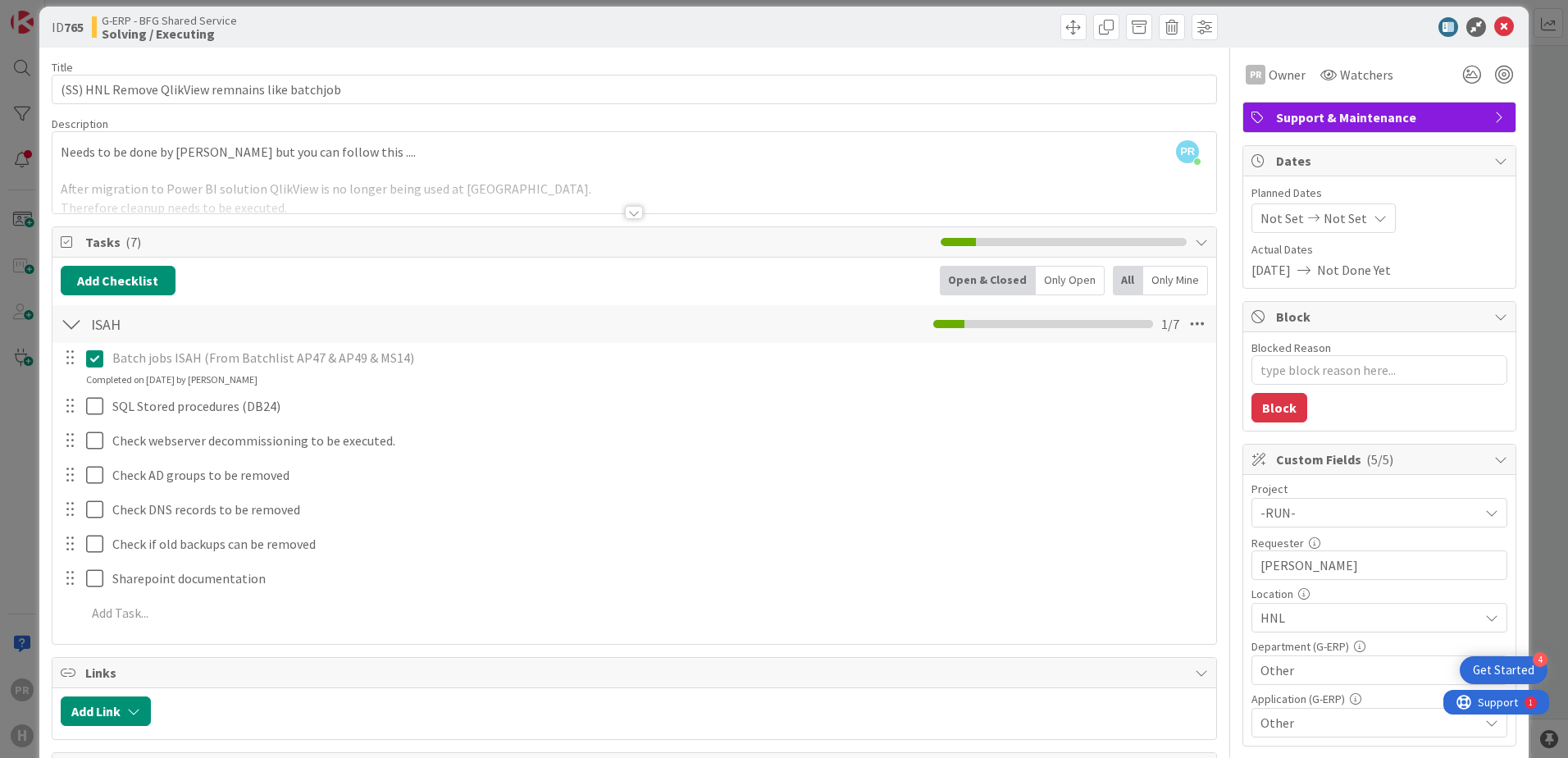
scroll to position [0, 0]
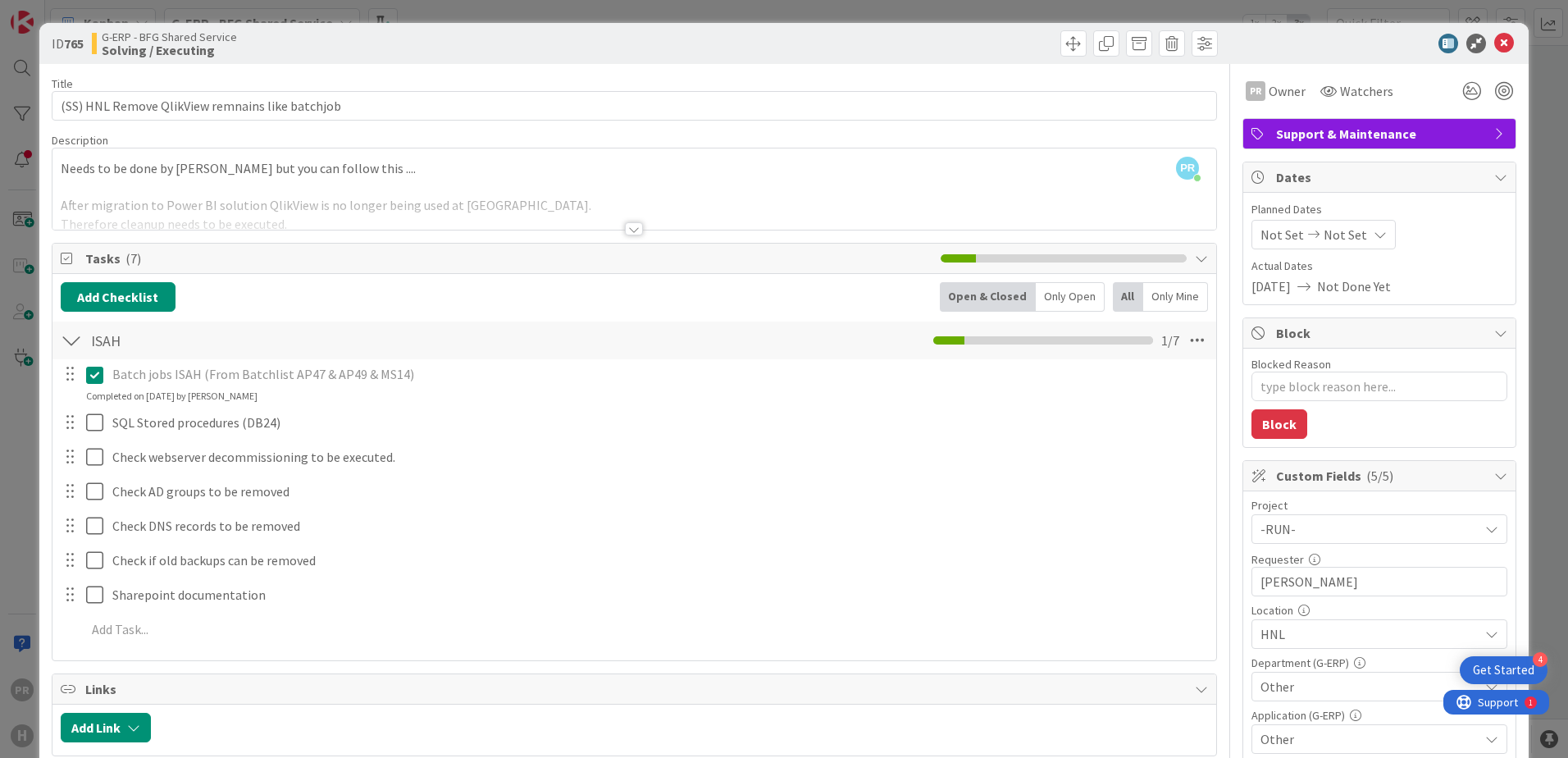
click at [636, 230] on div at bounding box center [634, 229] width 18 height 13
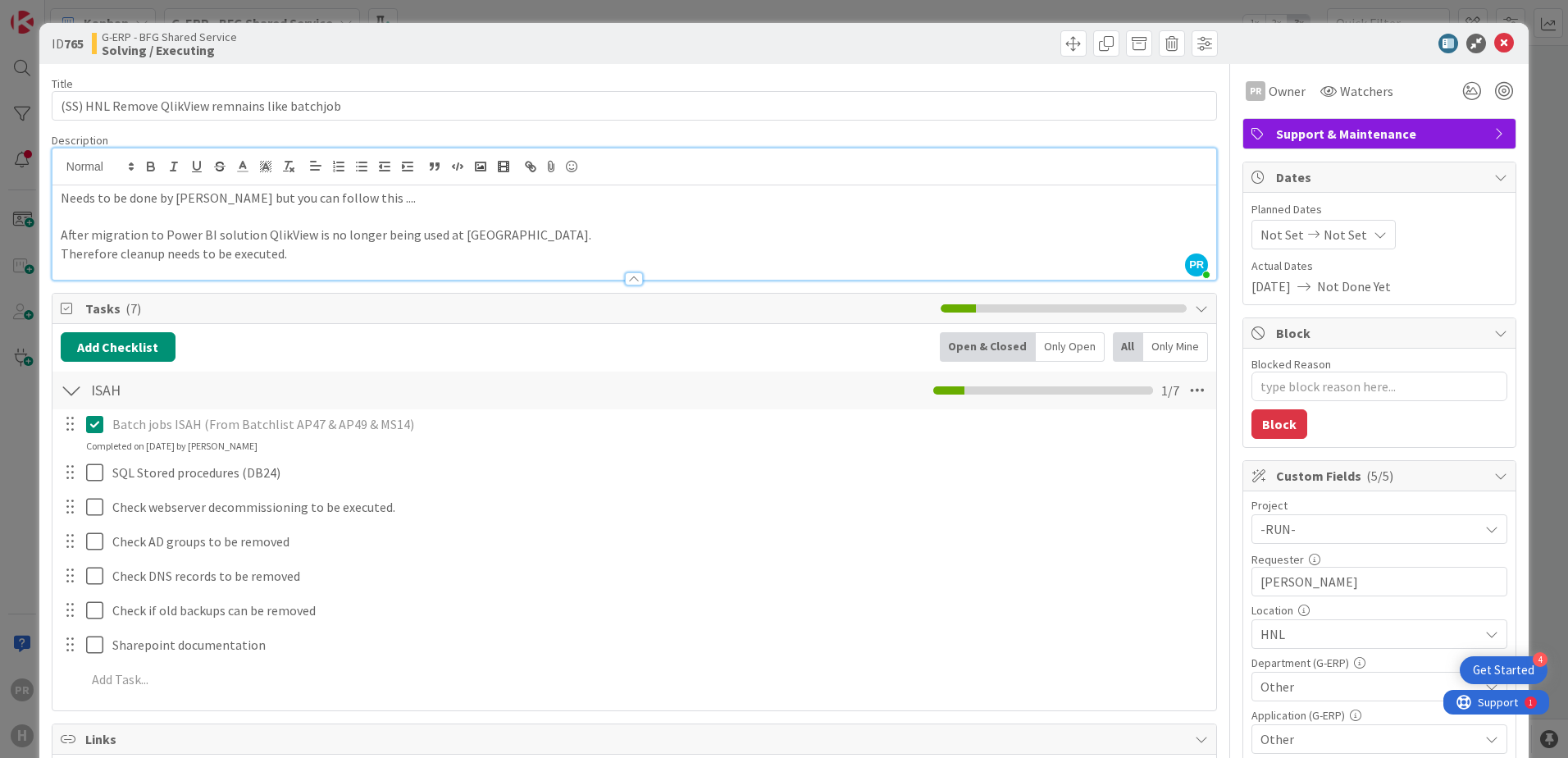
type textarea "x"
